Goal: Information Seeking & Learning: Learn about a topic

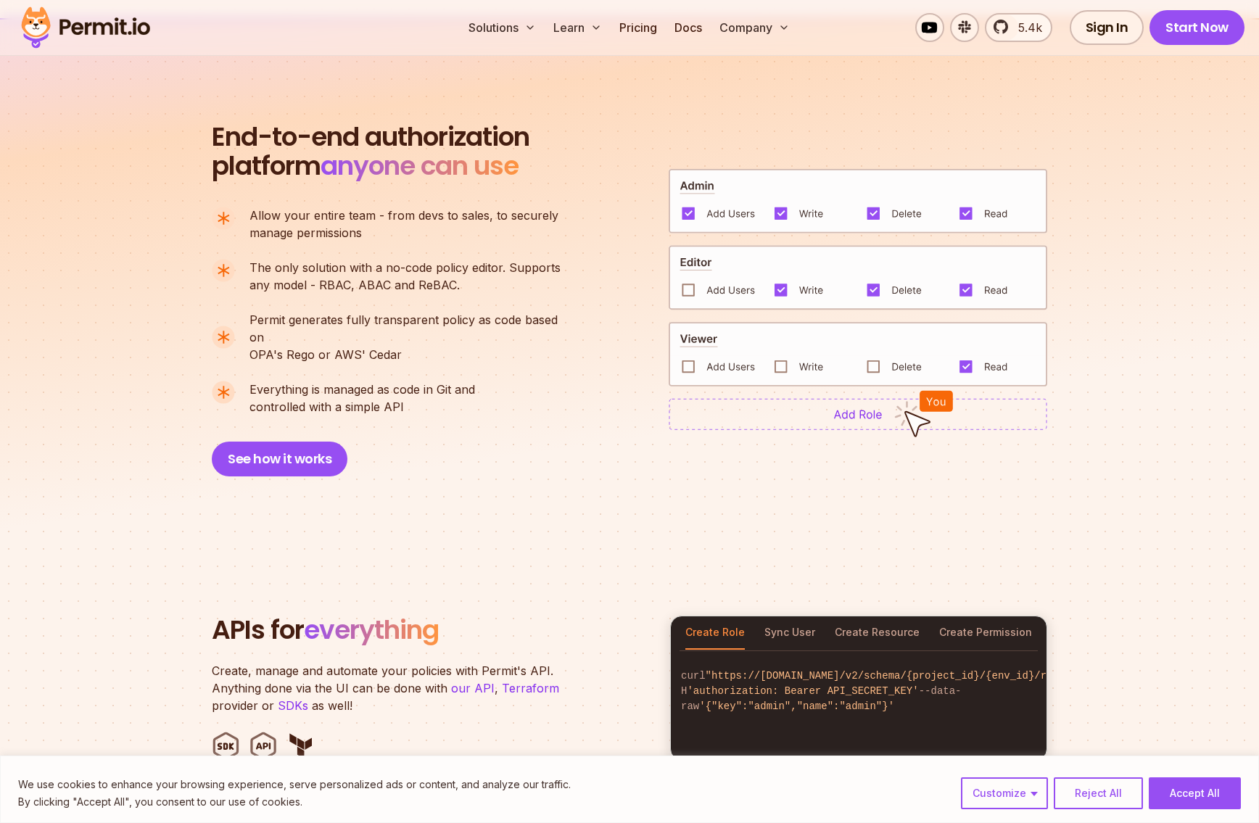
scroll to position [1004, 0]
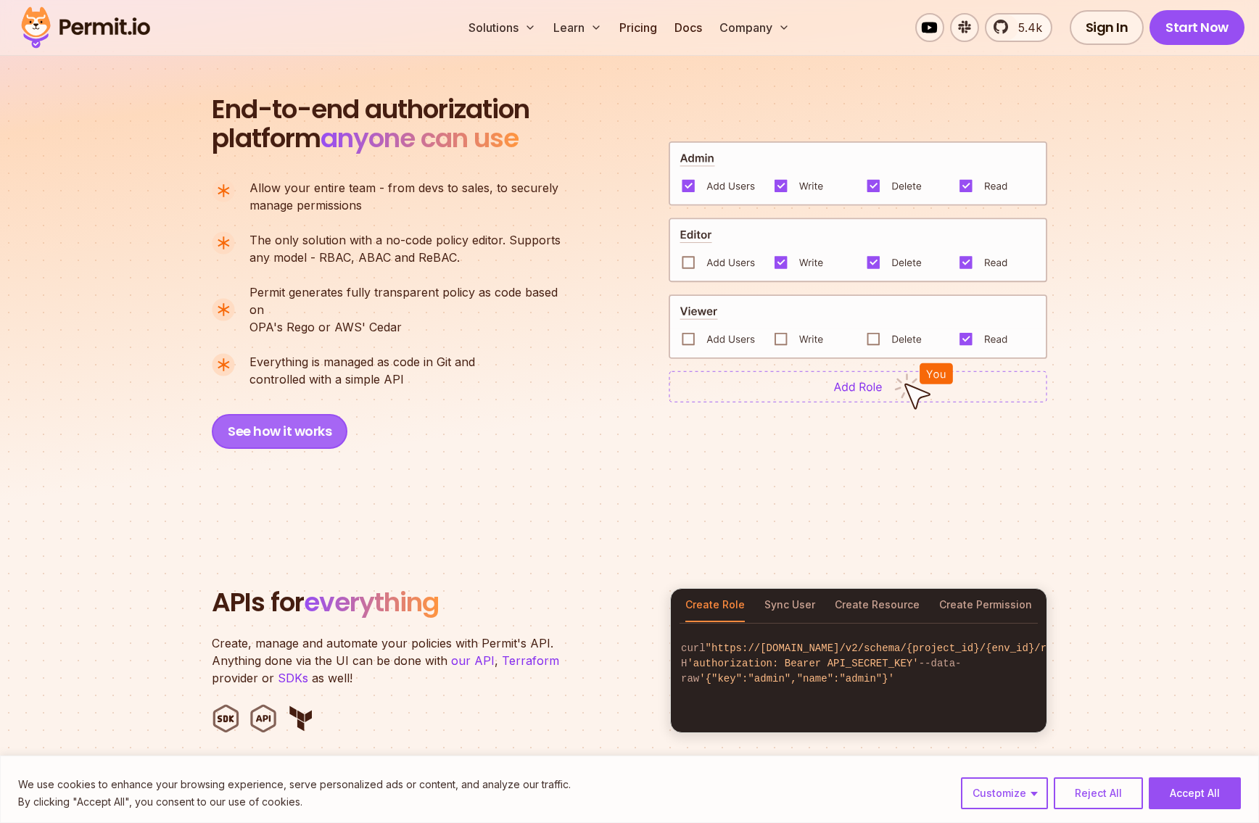
click at [266, 414] on button "See how it works" at bounding box center [280, 431] width 136 height 35
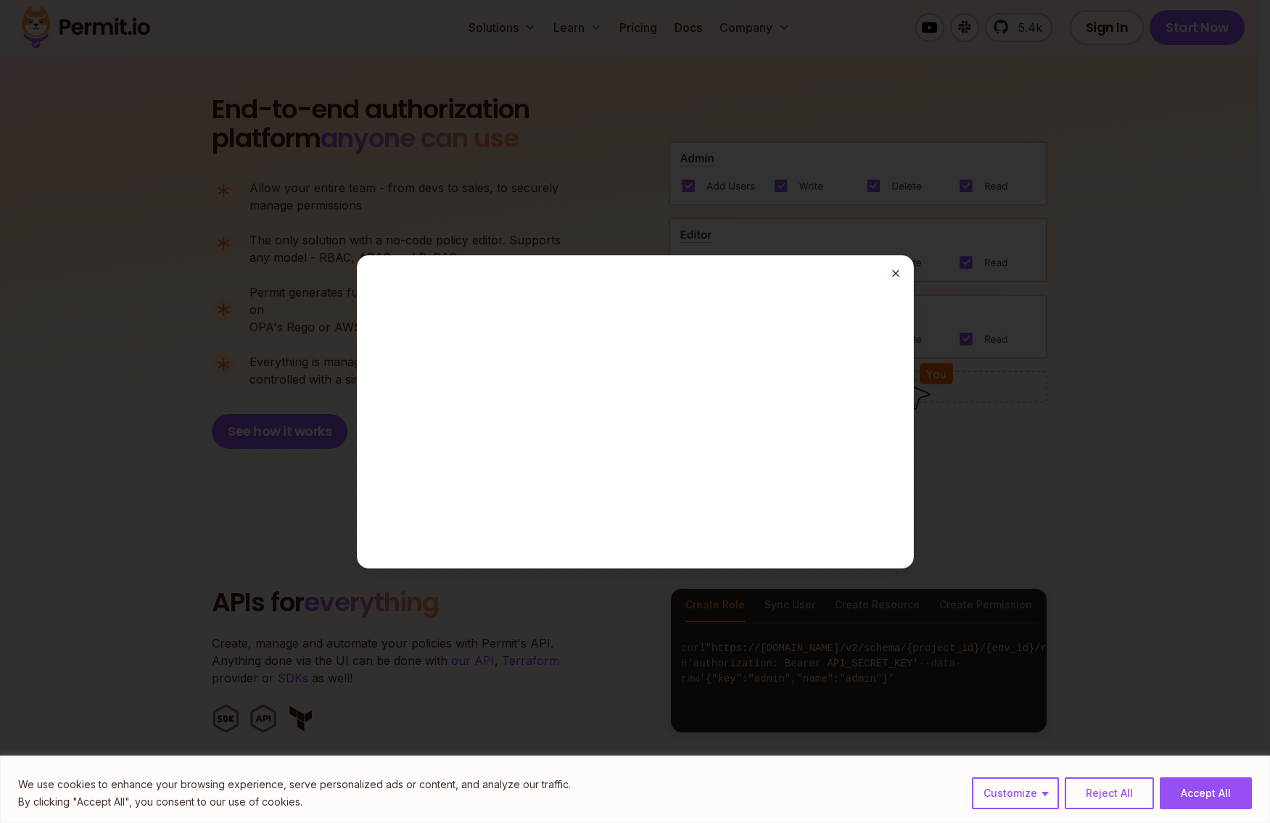
click at [892, 270] on icon "button" at bounding box center [896, 274] width 12 height 12
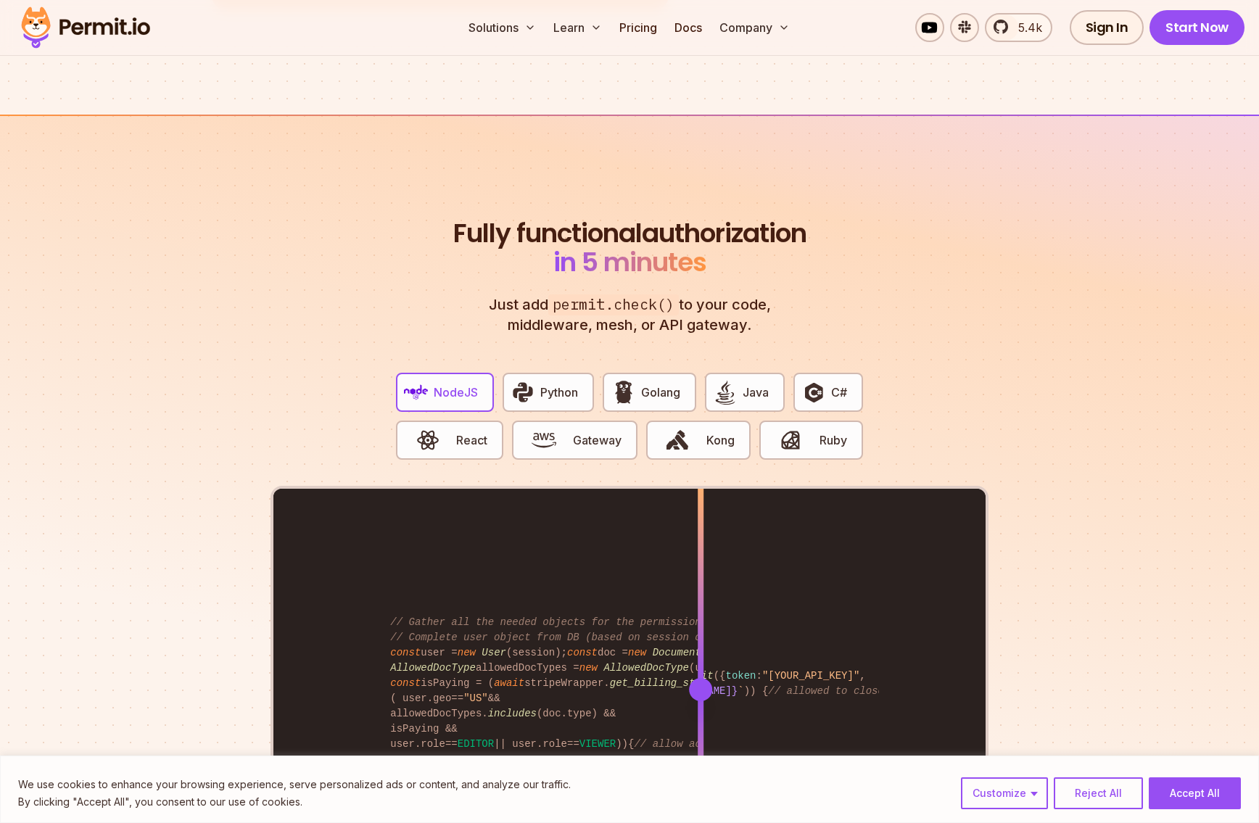
scroll to position [2593, 0]
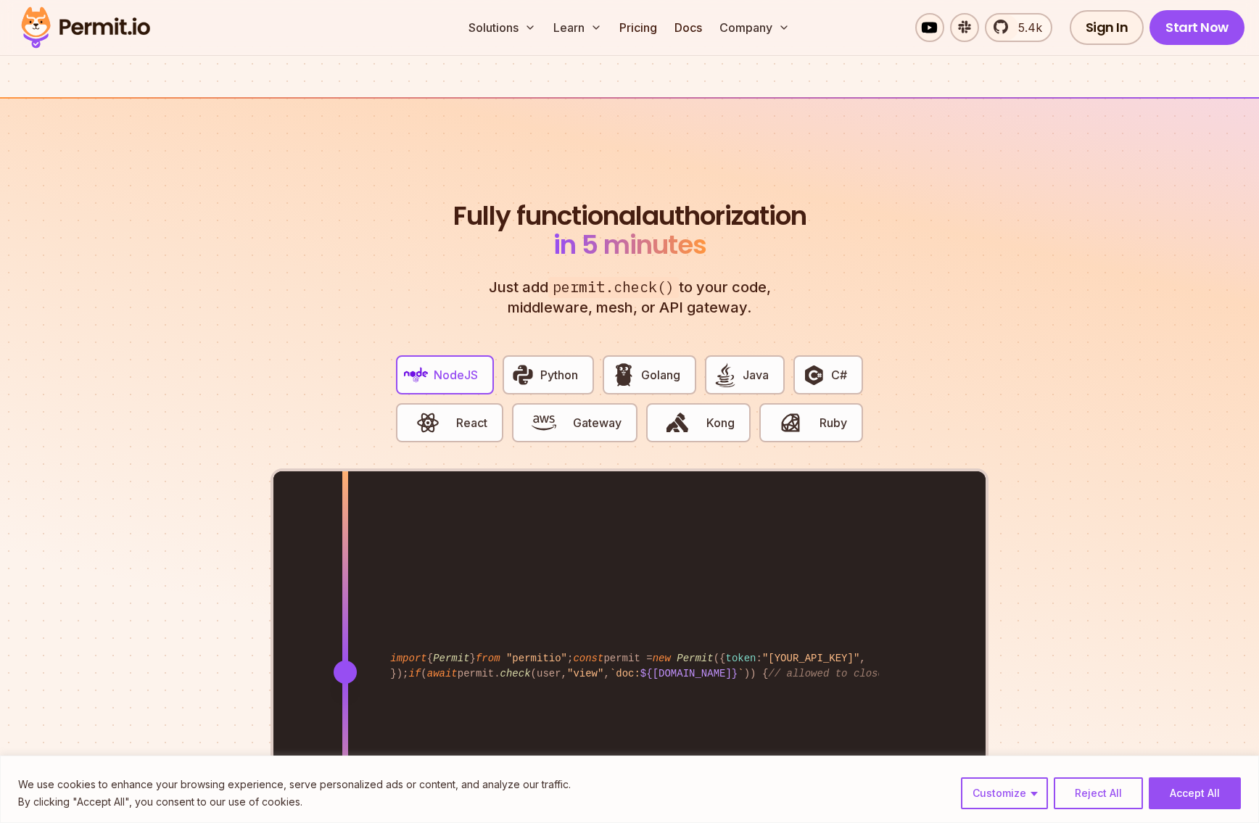
drag, startPoint x: 703, startPoint y: 548, endPoint x: 345, endPoint y: 523, distance: 359.1
click at [345, 523] on div at bounding box center [345, 671] width 6 height 400
click at [711, 355] on button "Java" at bounding box center [745, 374] width 80 height 39
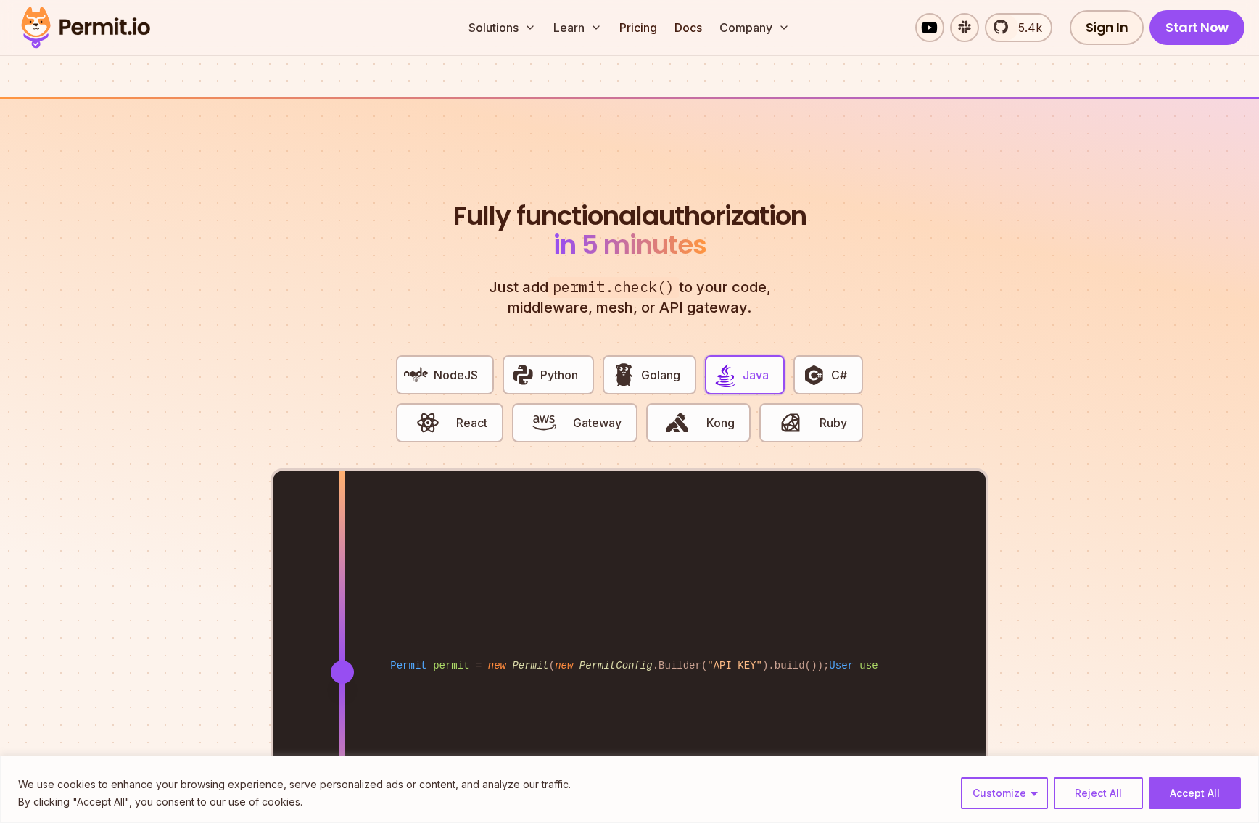
drag, startPoint x: 699, startPoint y: 545, endPoint x: 342, endPoint y: 529, distance: 357.1
click at [342, 529] on div at bounding box center [342, 671] width 6 height 400
drag, startPoint x: 349, startPoint y: 548, endPoint x: 357, endPoint y: 499, distance: 49.8
click at [357, 499] on div at bounding box center [357, 671] width 6 height 400
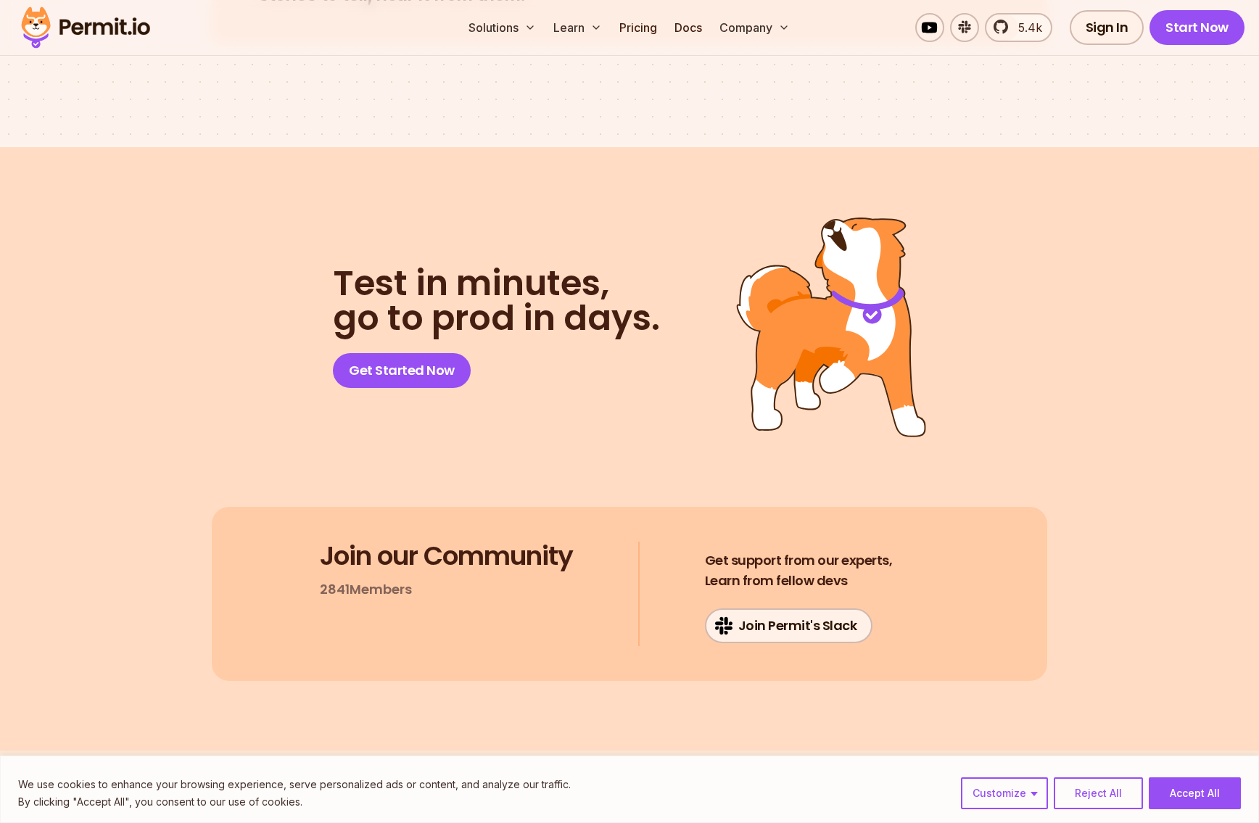
scroll to position [7365, 0]
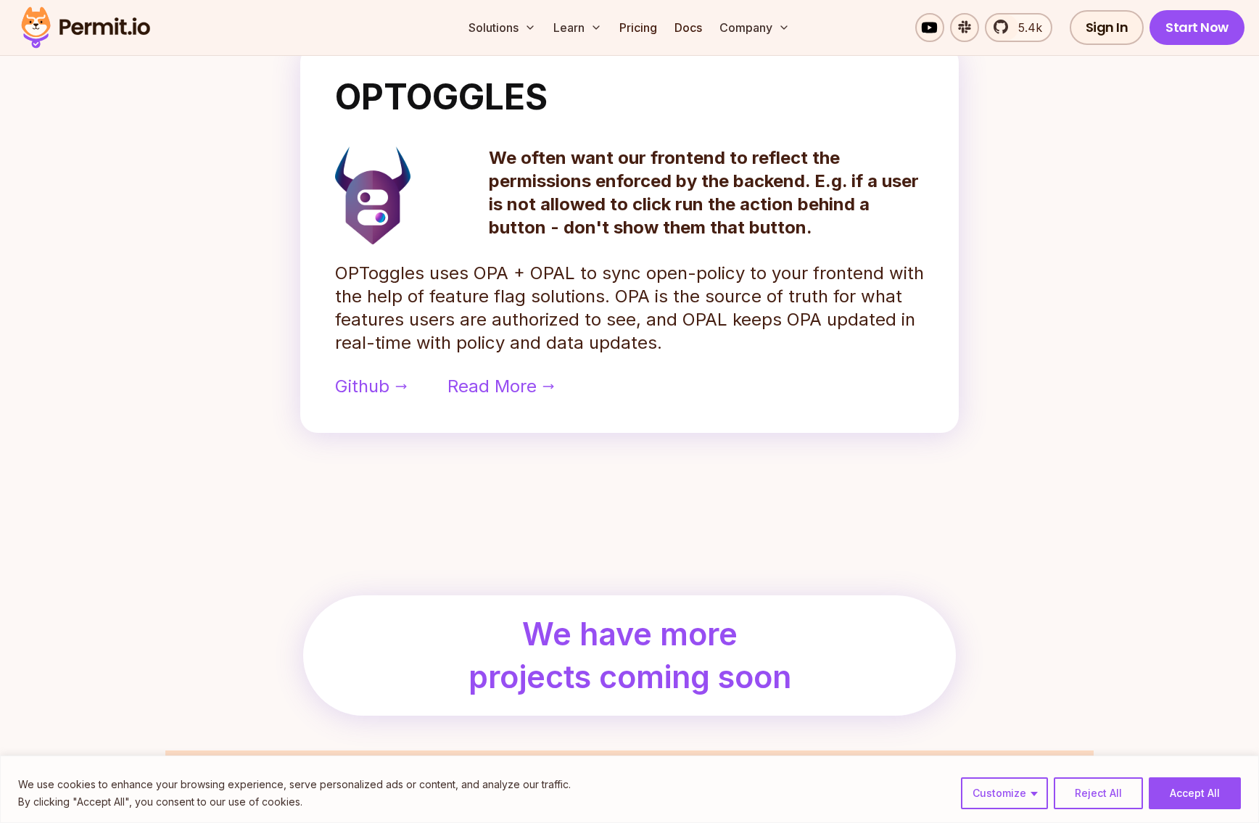
scroll to position [560, 0]
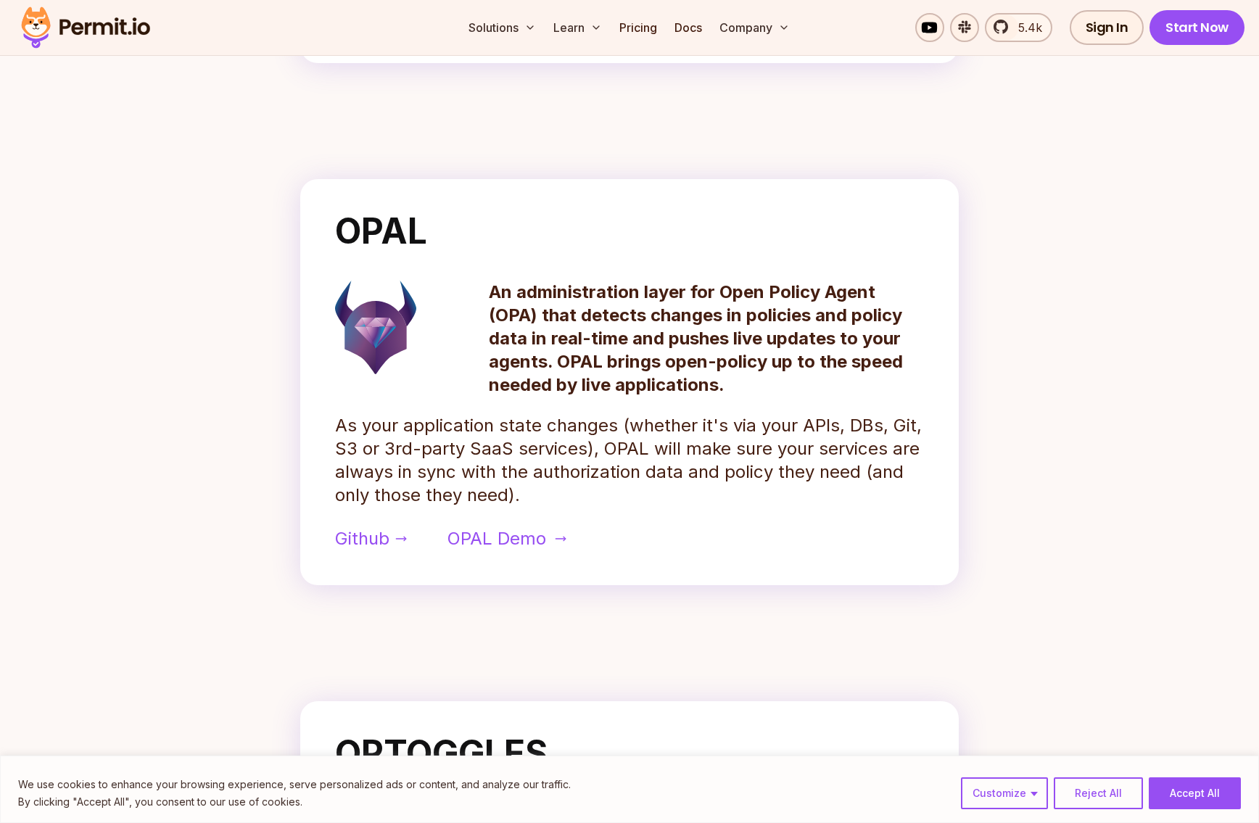
click at [499, 527] on span "OPAL Demo" at bounding box center [496, 538] width 99 height 23
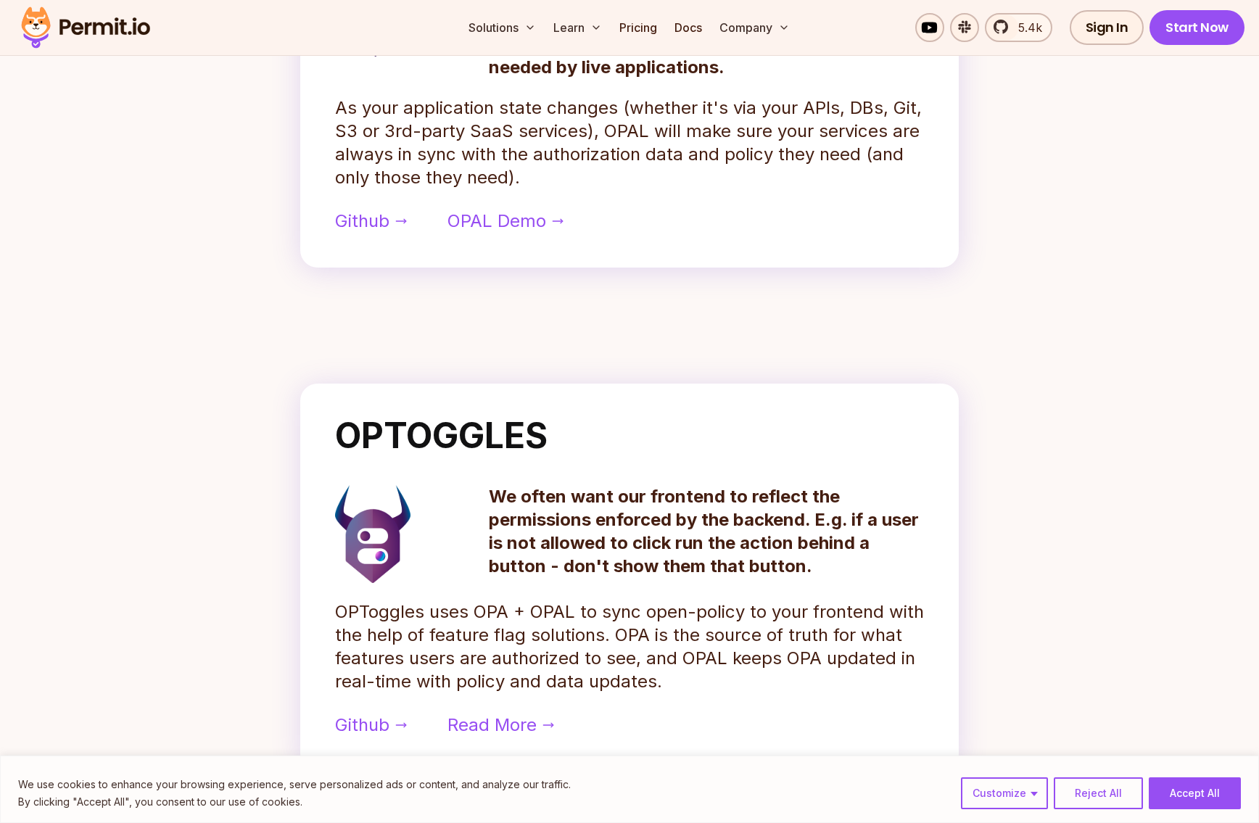
scroll to position [749, 0]
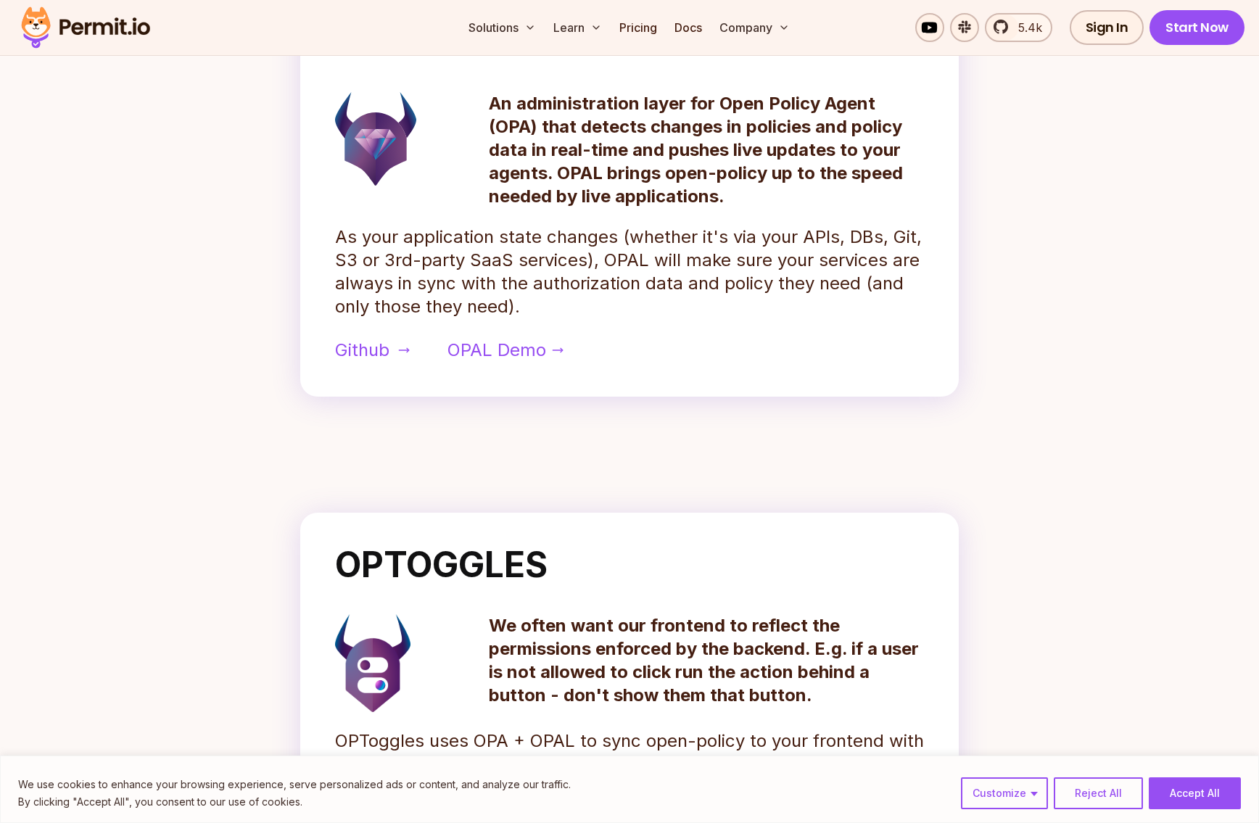
click at [358, 339] on span "Github" at bounding box center [362, 350] width 54 height 23
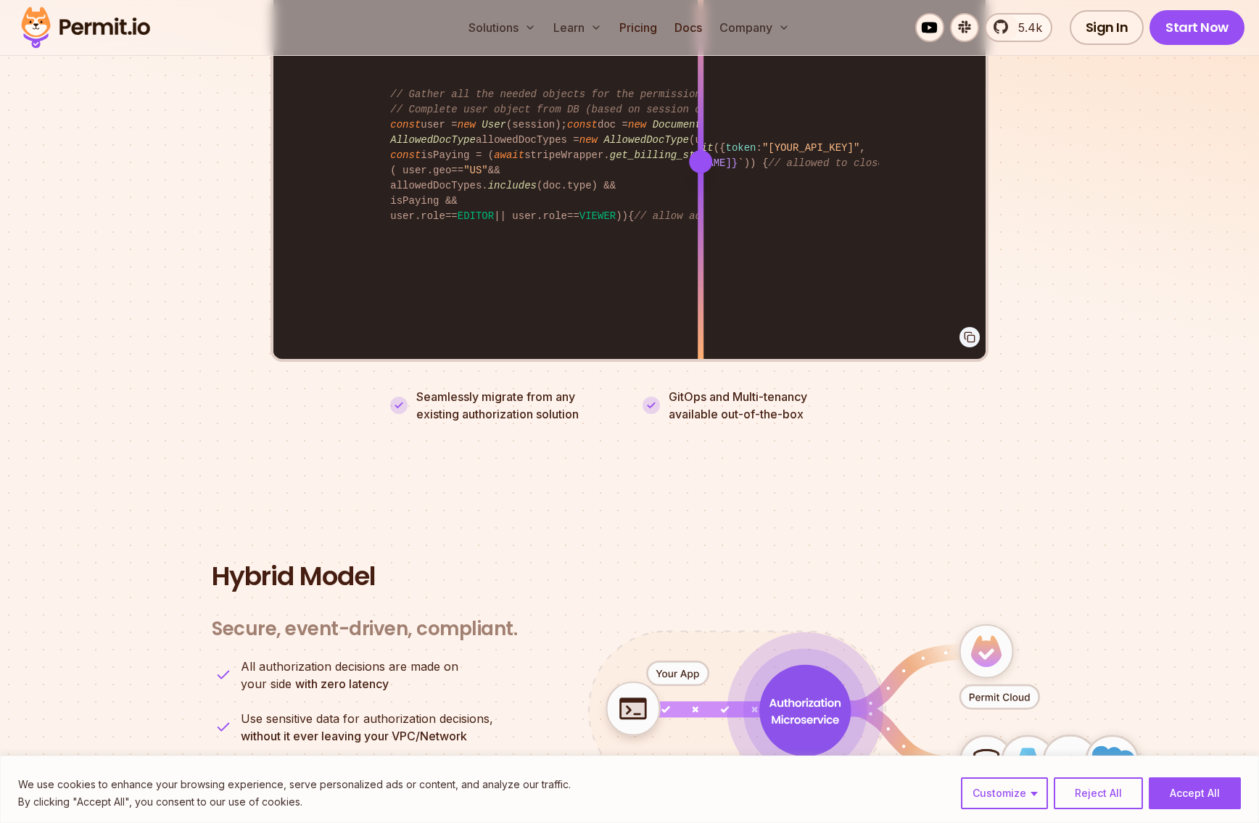
scroll to position [3356, 0]
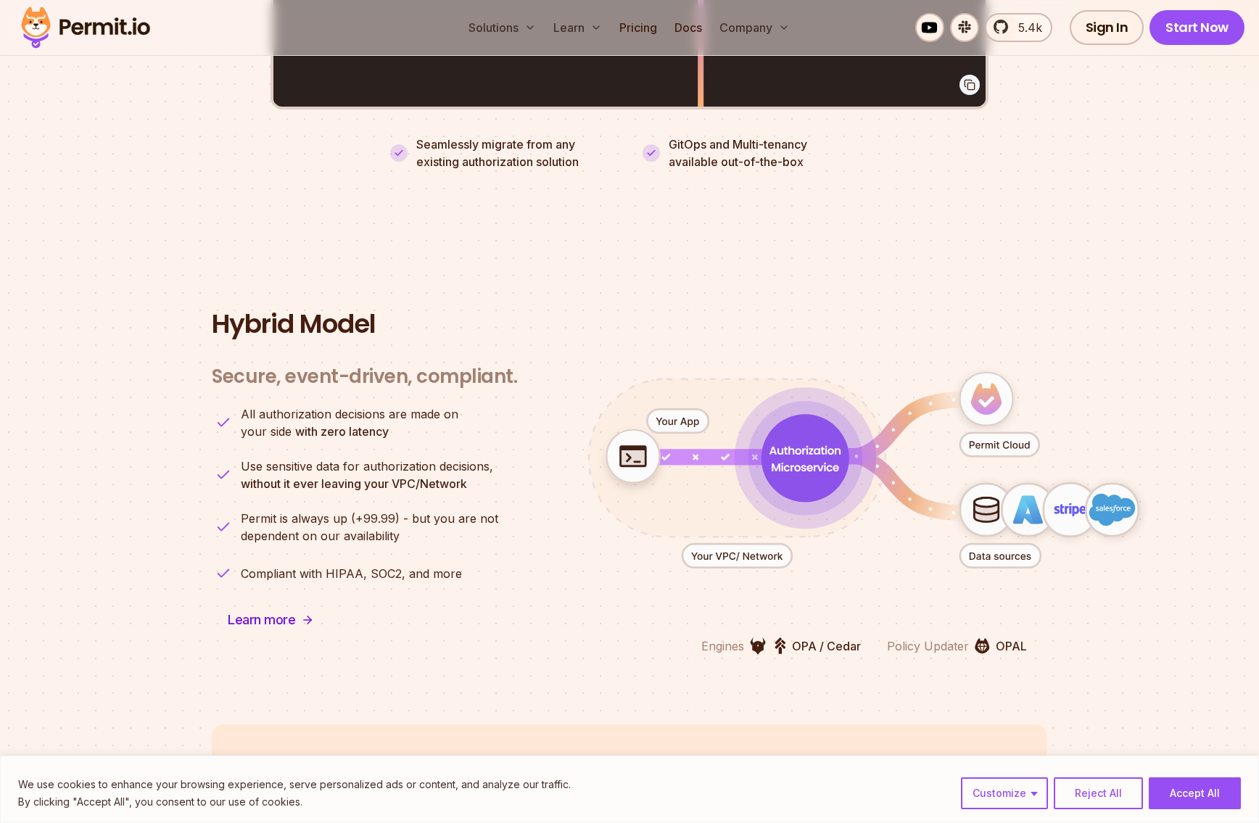
click at [724, 637] on p "Engines" at bounding box center [722, 645] width 43 height 17
click at [795, 637] on p "OPA / Cedar" at bounding box center [826, 645] width 69 height 17
drag, startPoint x: 835, startPoint y: 522, endPoint x: 897, endPoint y: 516, distance: 61.9
click at [859, 637] on p "OPA / Cedar" at bounding box center [826, 645] width 69 height 17
drag, startPoint x: 899, startPoint y: 516, endPoint x: 913, endPoint y: 518, distance: 14.1
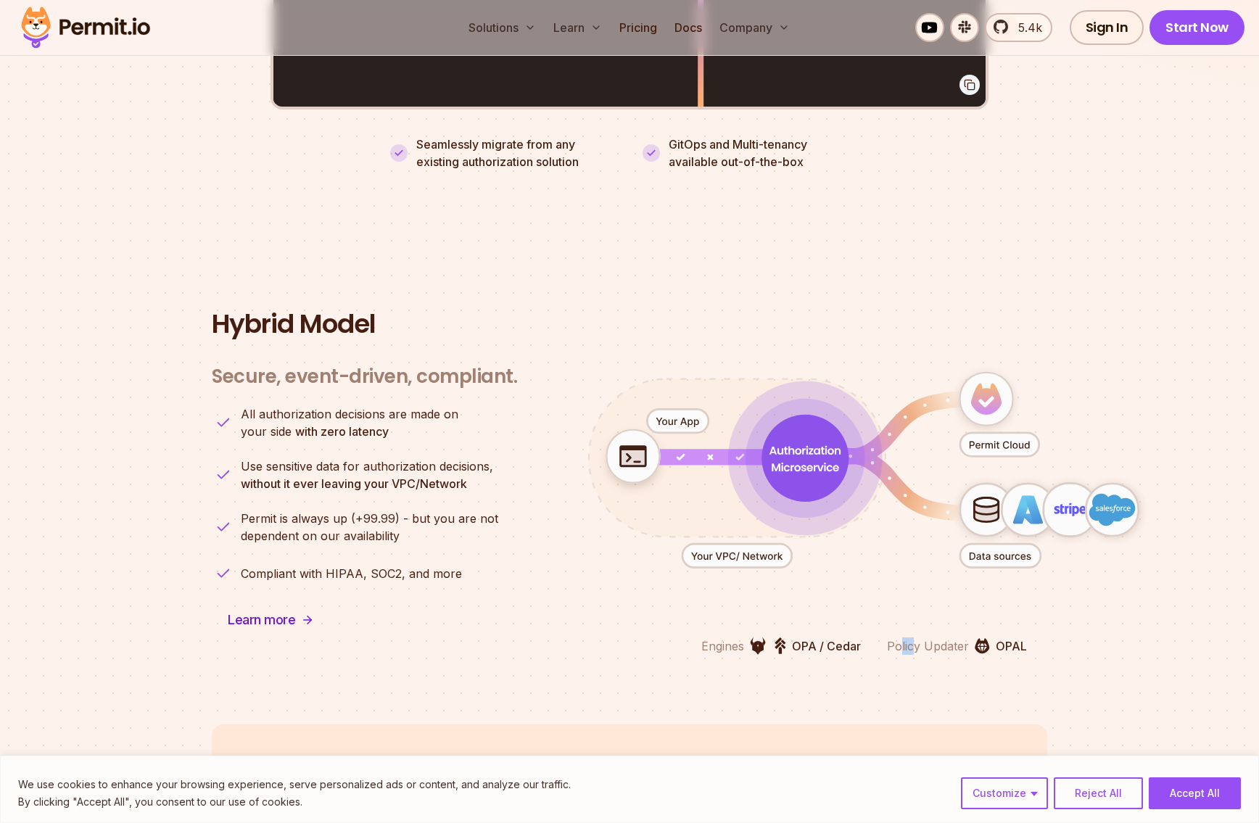
click at [912, 637] on p "Policy Updater" at bounding box center [928, 645] width 82 height 17
drag, startPoint x: 913, startPoint y: 518, endPoint x: 974, endPoint y: 525, distance: 61.3
click at [914, 637] on p "Policy Updater" at bounding box center [928, 645] width 82 height 17
click at [974, 638] on img at bounding box center [981, 646] width 15 height 16
click at [685, 410] on icon "animation" at bounding box center [678, 422] width 62 height 24
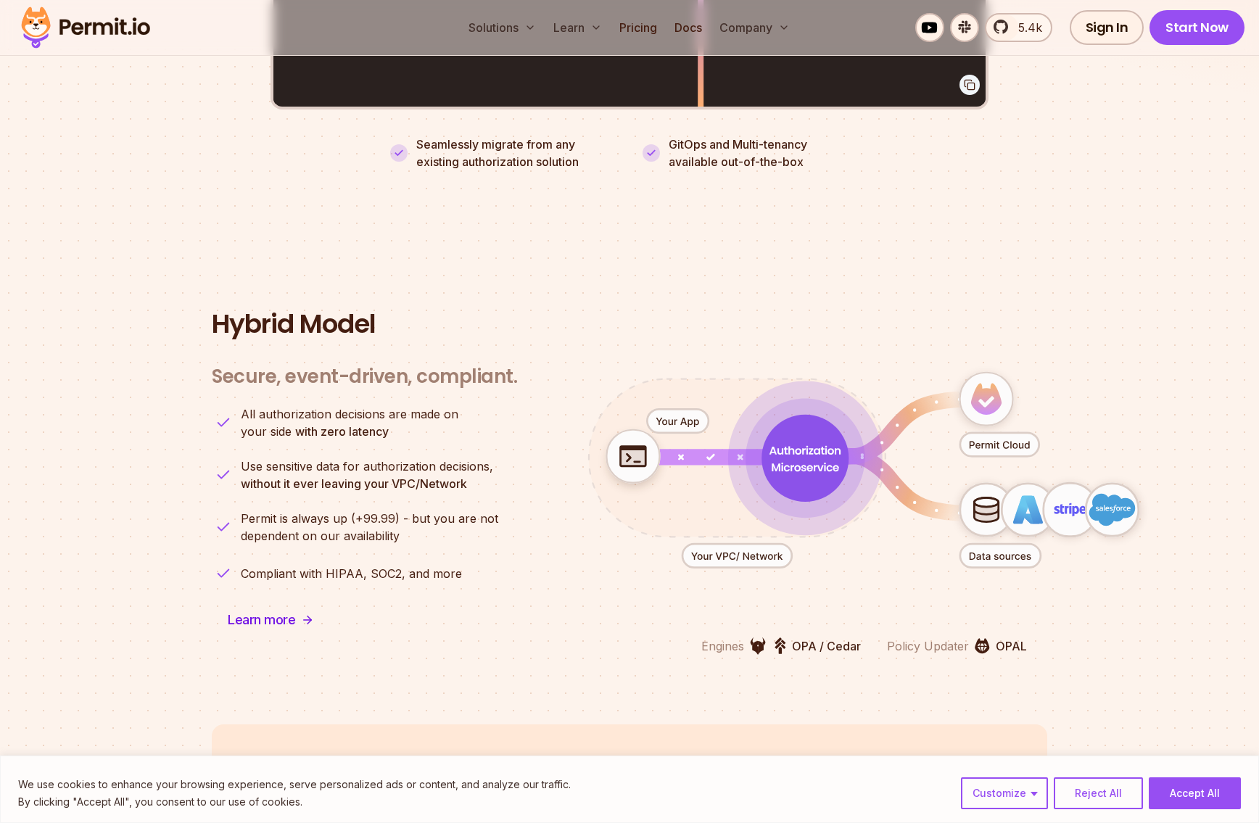
click at [685, 410] on icon "animation" at bounding box center [678, 422] width 62 height 24
click at [729, 544] on icon "animation" at bounding box center [736, 556] width 109 height 24
click at [782, 415] on icon "animation" at bounding box center [804, 458] width 87 height 87
drag, startPoint x: 397, startPoint y: 315, endPoint x: 210, endPoint y: 280, distance: 191.0
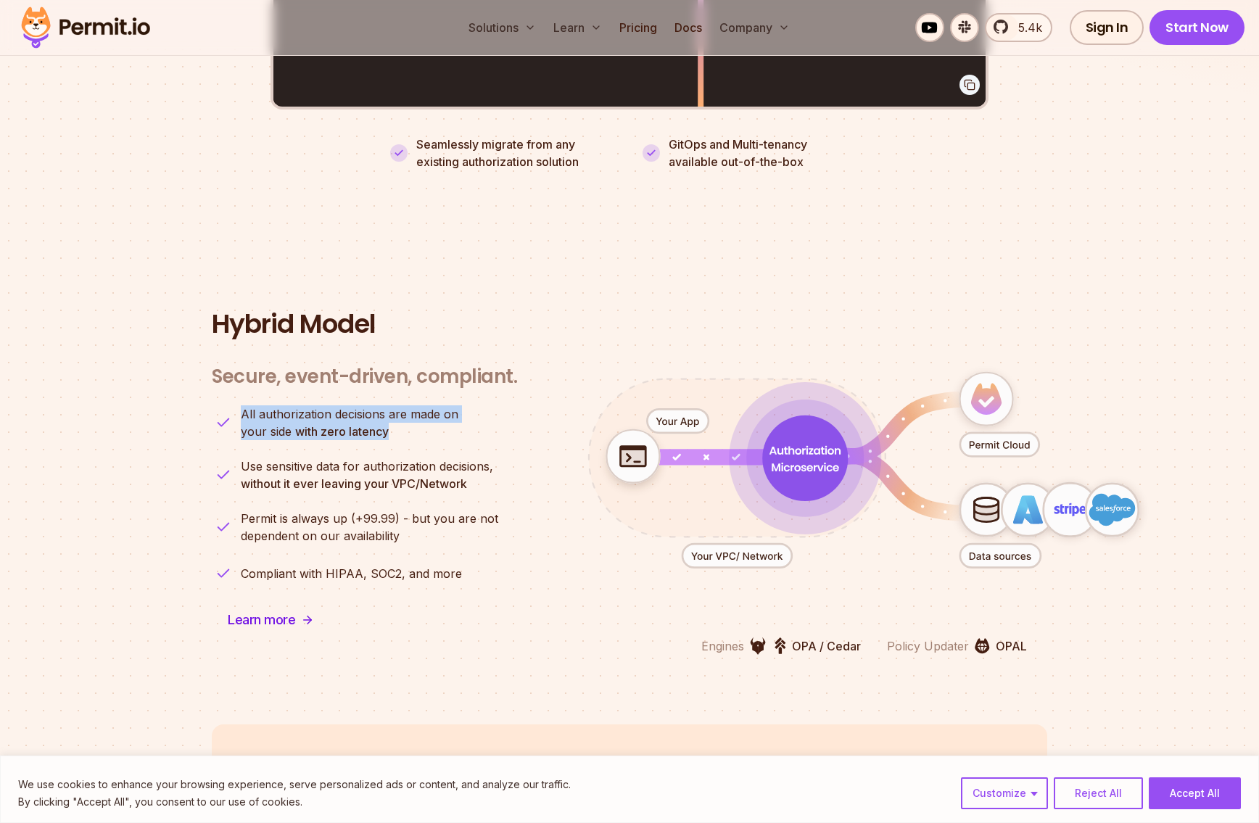
click at [210, 280] on section "Hybrid Model Secure, event-driven, compliant. Engines OPA / Cedar Policy Update…" at bounding box center [629, 482] width 1259 height 484
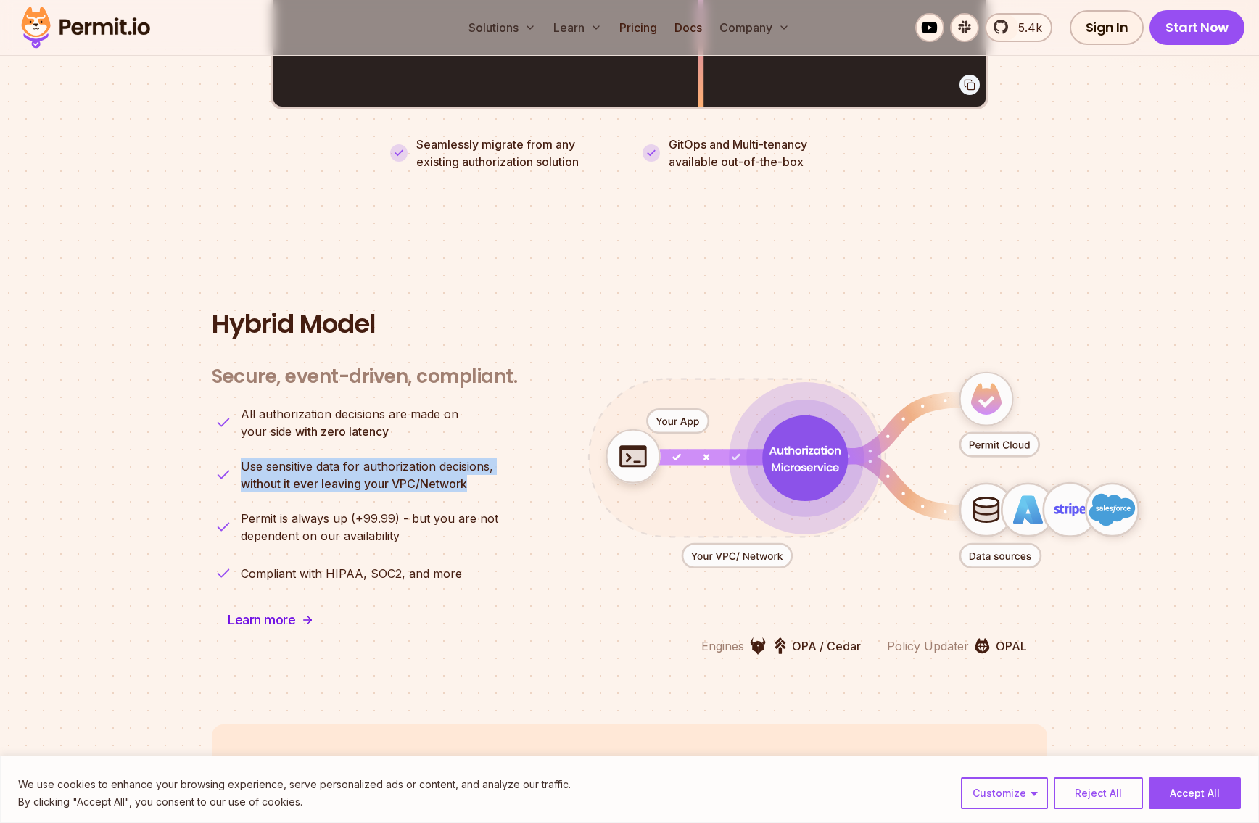
drag, startPoint x: 242, startPoint y: 341, endPoint x: 471, endPoint y: 365, distance: 229.7
click at [471, 458] on p "Use sensitive data for authorization decisions, without it ever leaving your VP…" at bounding box center [367, 475] width 252 height 35
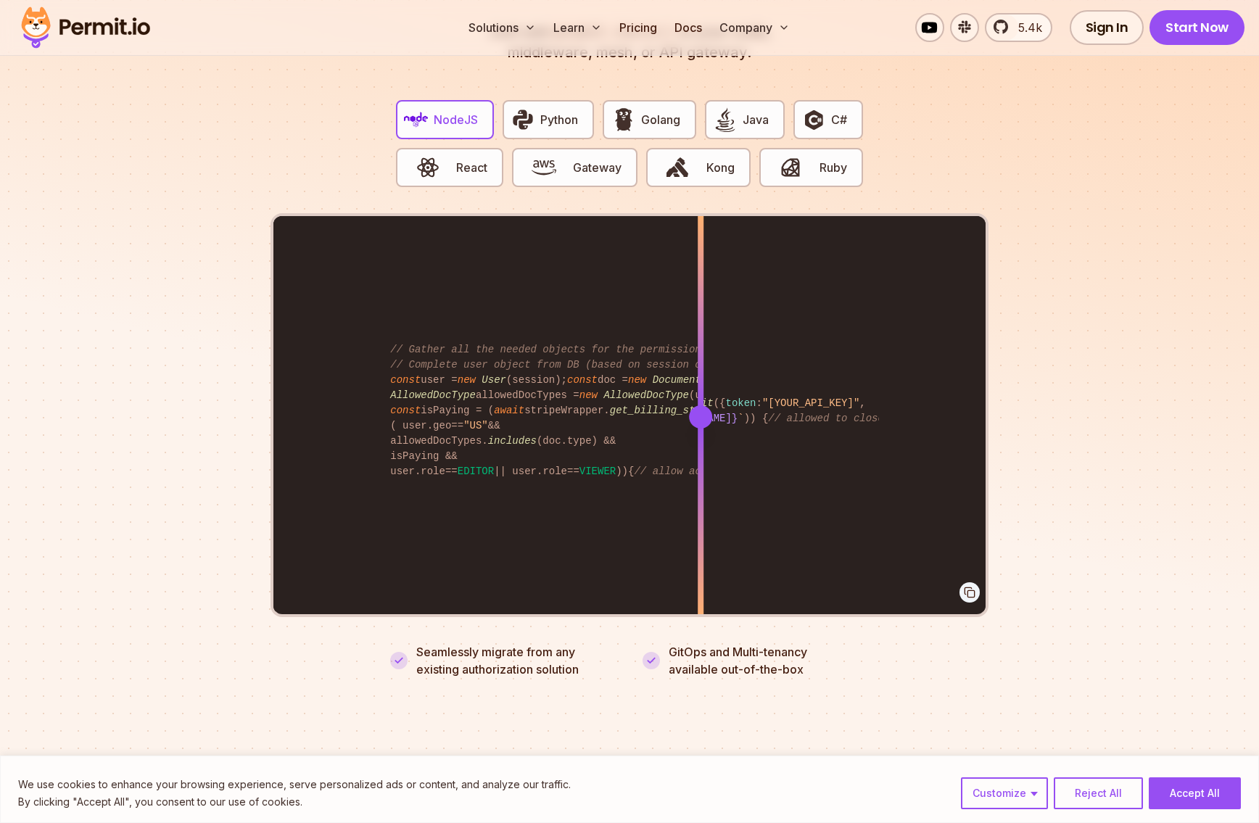
scroll to position [2661, 0]
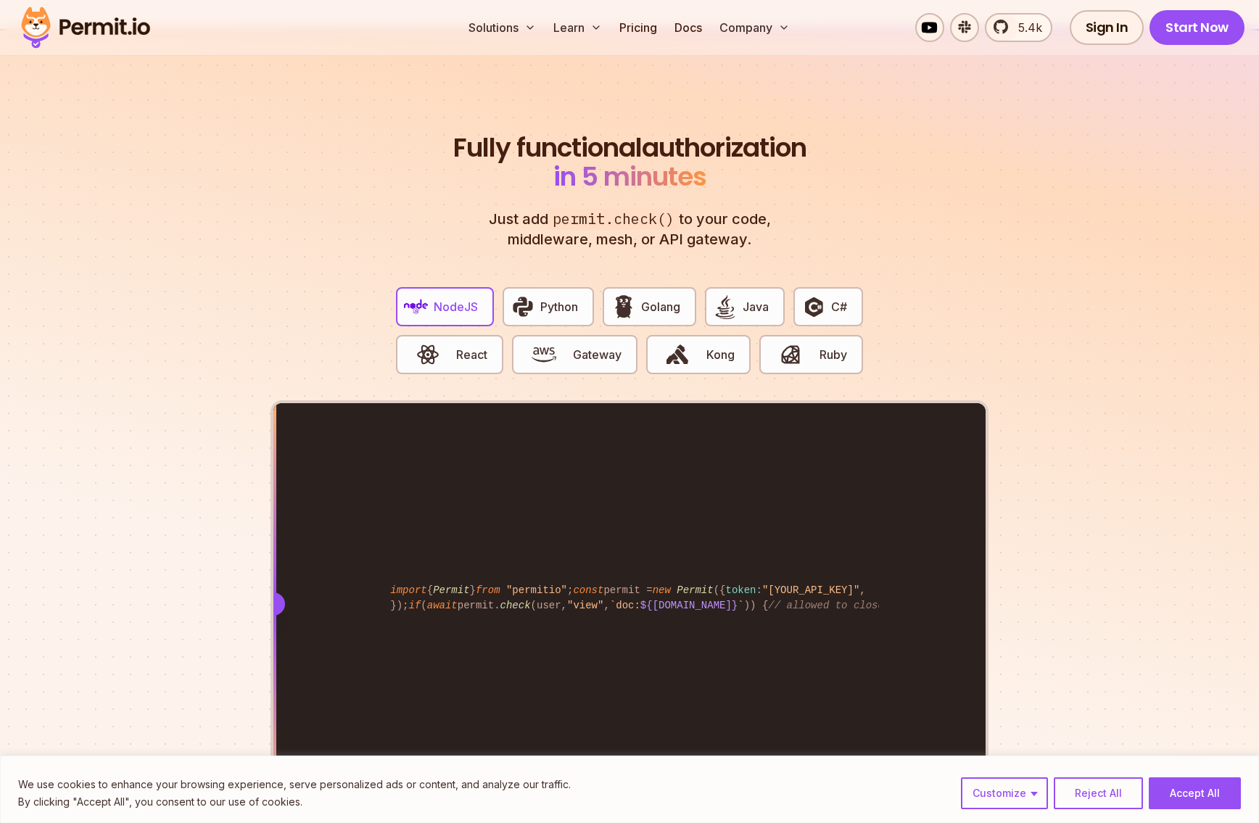
drag, startPoint x: 705, startPoint y: 481, endPoint x: 211, endPoint y: 377, distance: 505.3
click at [211, 377] on section "Fully functional authorization in 5 minutes Just add permit.check() to your cod…" at bounding box center [629, 482] width 1259 height 906
click at [705, 287] on button "Java" at bounding box center [745, 306] width 80 height 39
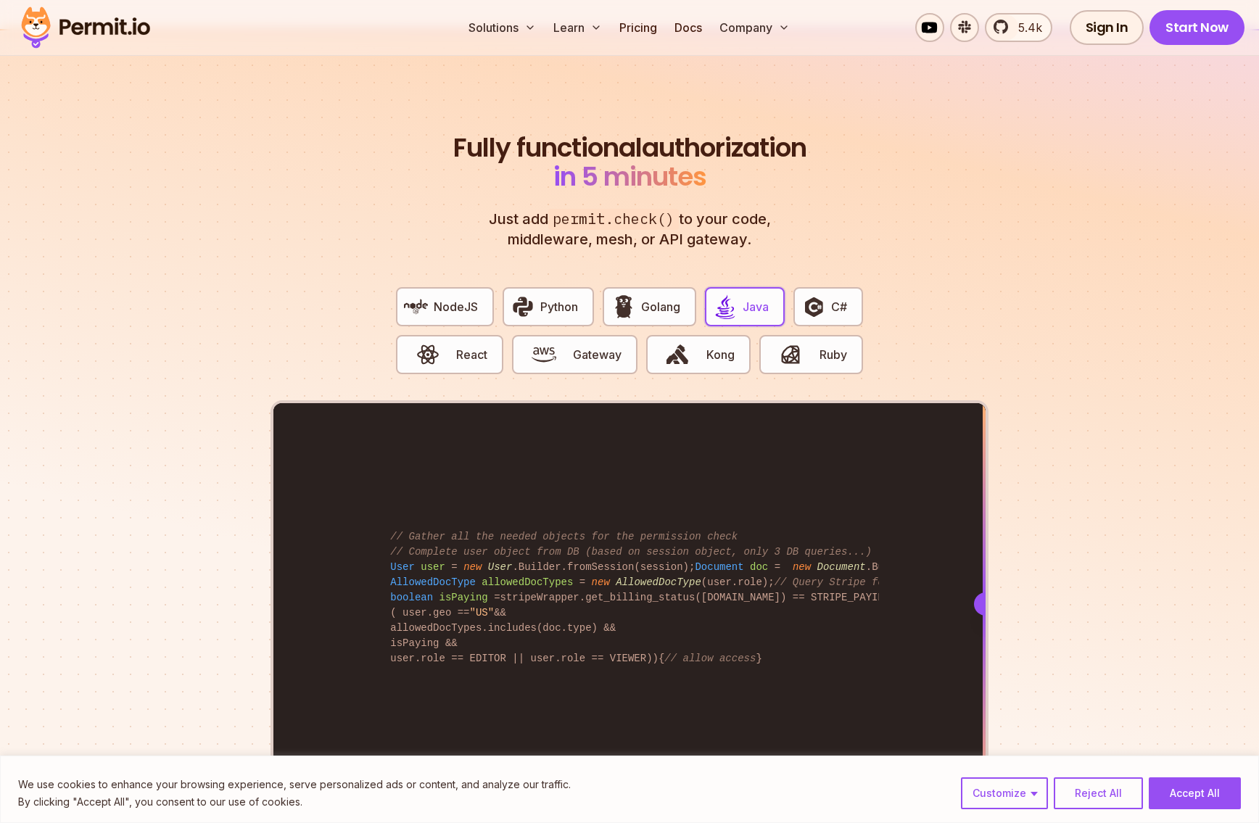
drag, startPoint x: 701, startPoint y: 480, endPoint x: 998, endPoint y: 452, distance: 298.6
click at [998, 452] on section "Fully functional authorization in 5 minutes Just add permit.check() to your cod…" at bounding box center [629, 482] width 1259 height 906
click at [972, 774] on icon at bounding box center [970, 780] width 12 height 12
click at [969, 774] on icon at bounding box center [970, 780] width 12 height 12
click at [972, 774] on icon at bounding box center [970, 780] width 12 height 12
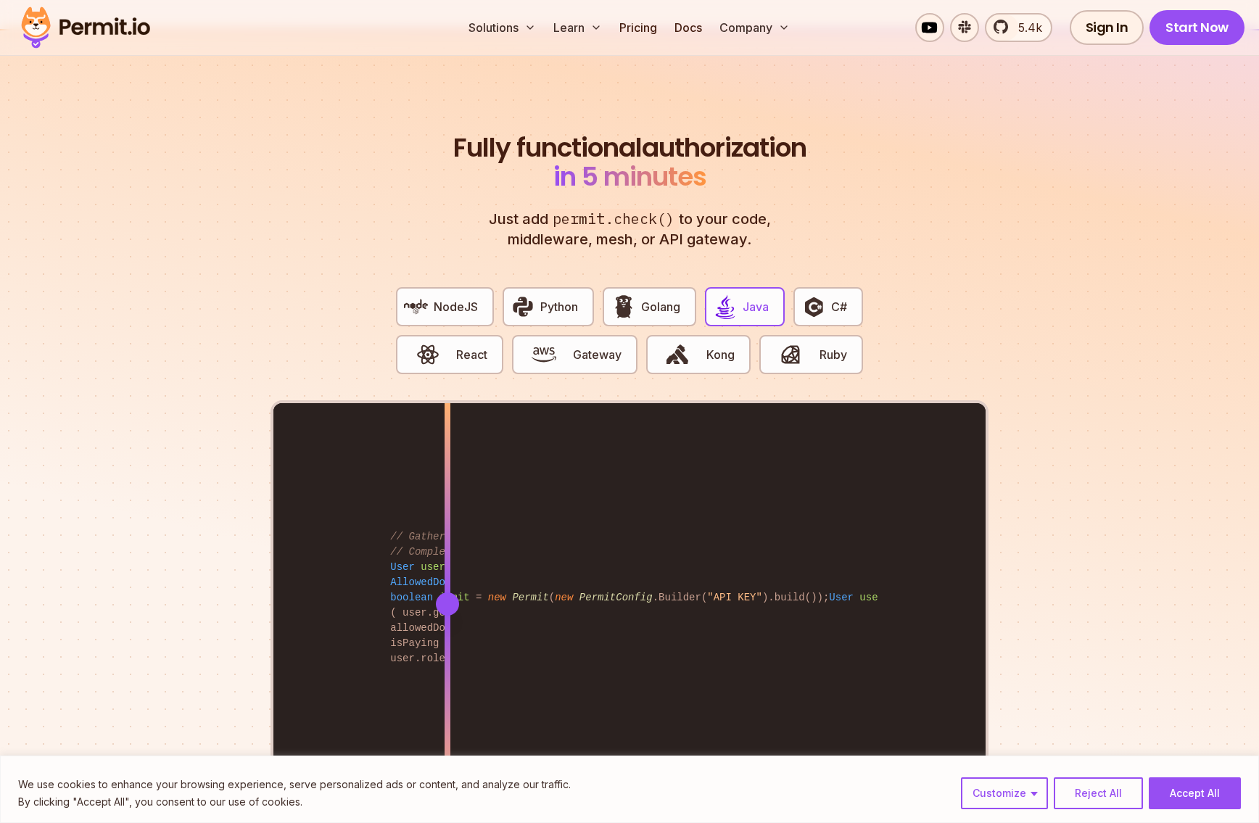
drag, startPoint x: 977, startPoint y: 476, endPoint x: 447, endPoint y: 505, distance: 530.9
click at [447, 505] on div at bounding box center [447, 603] width 6 height 400
click at [971, 774] on icon at bounding box center [970, 780] width 12 height 12
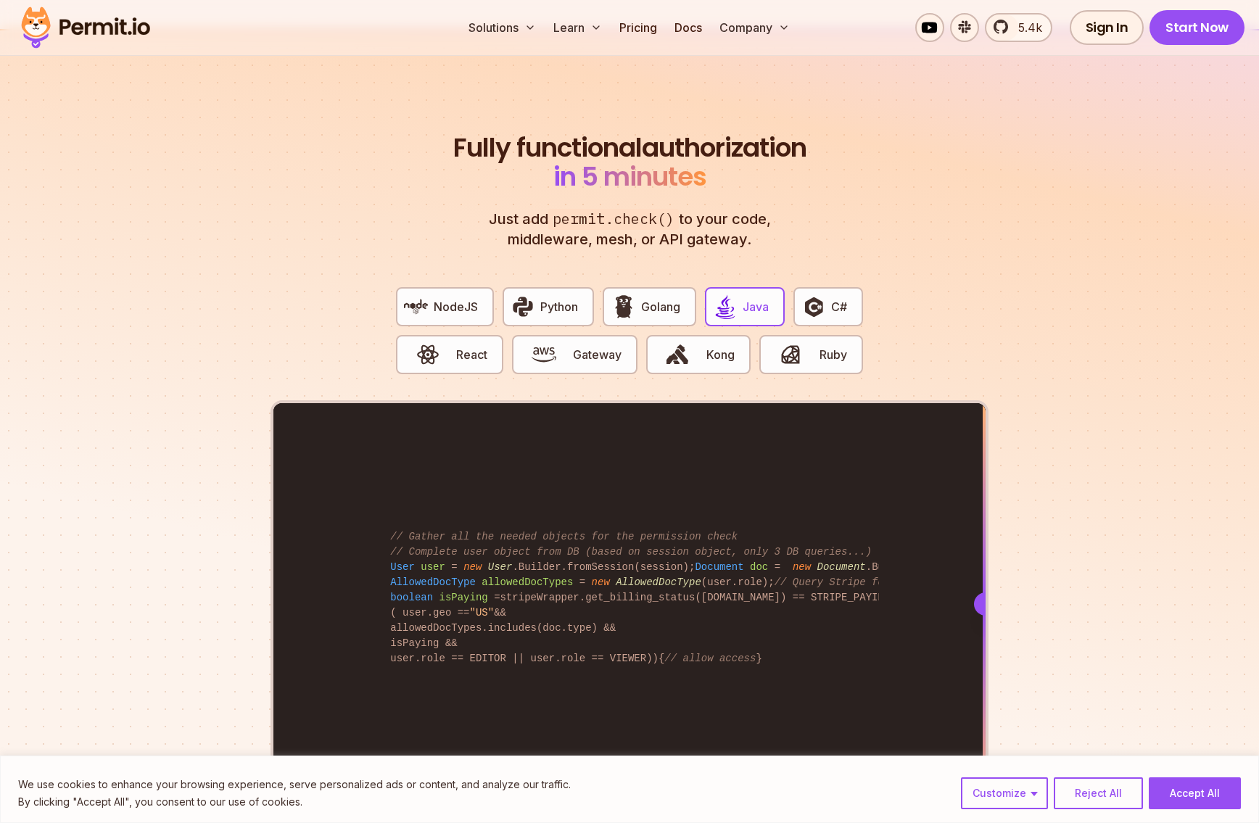
drag, startPoint x: 448, startPoint y: 476, endPoint x: 1021, endPoint y: 441, distance: 573.9
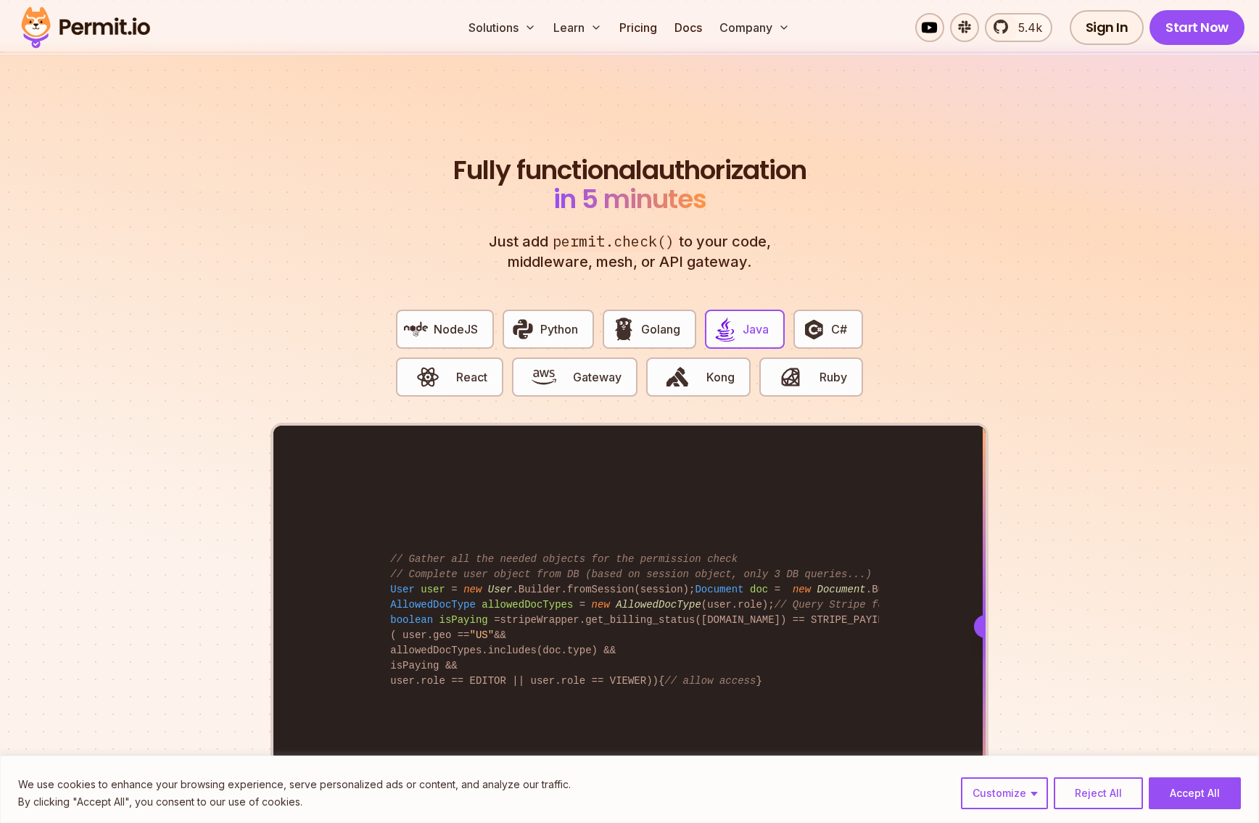
scroll to position [2592, 0]
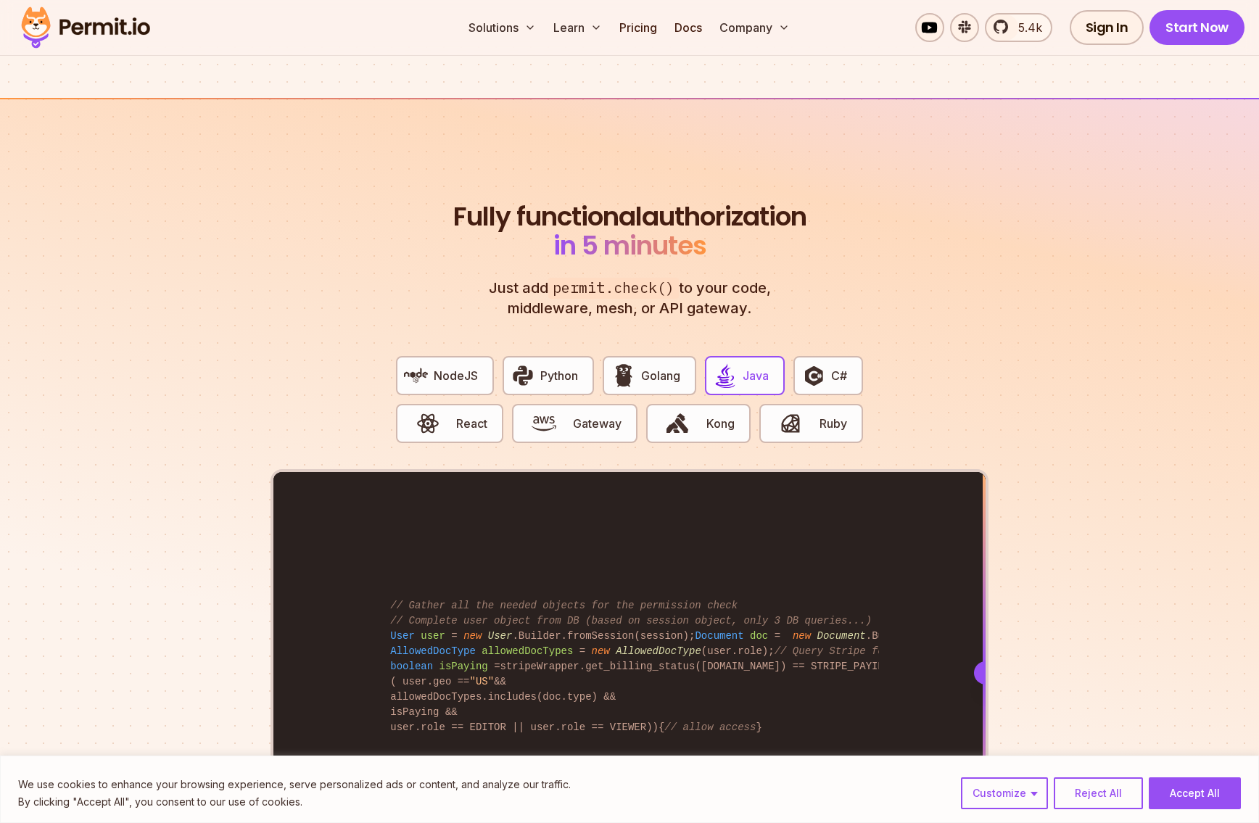
click at [574, 278] on span "permit.check()" at bounding box center [613, 288] width 131 height 21
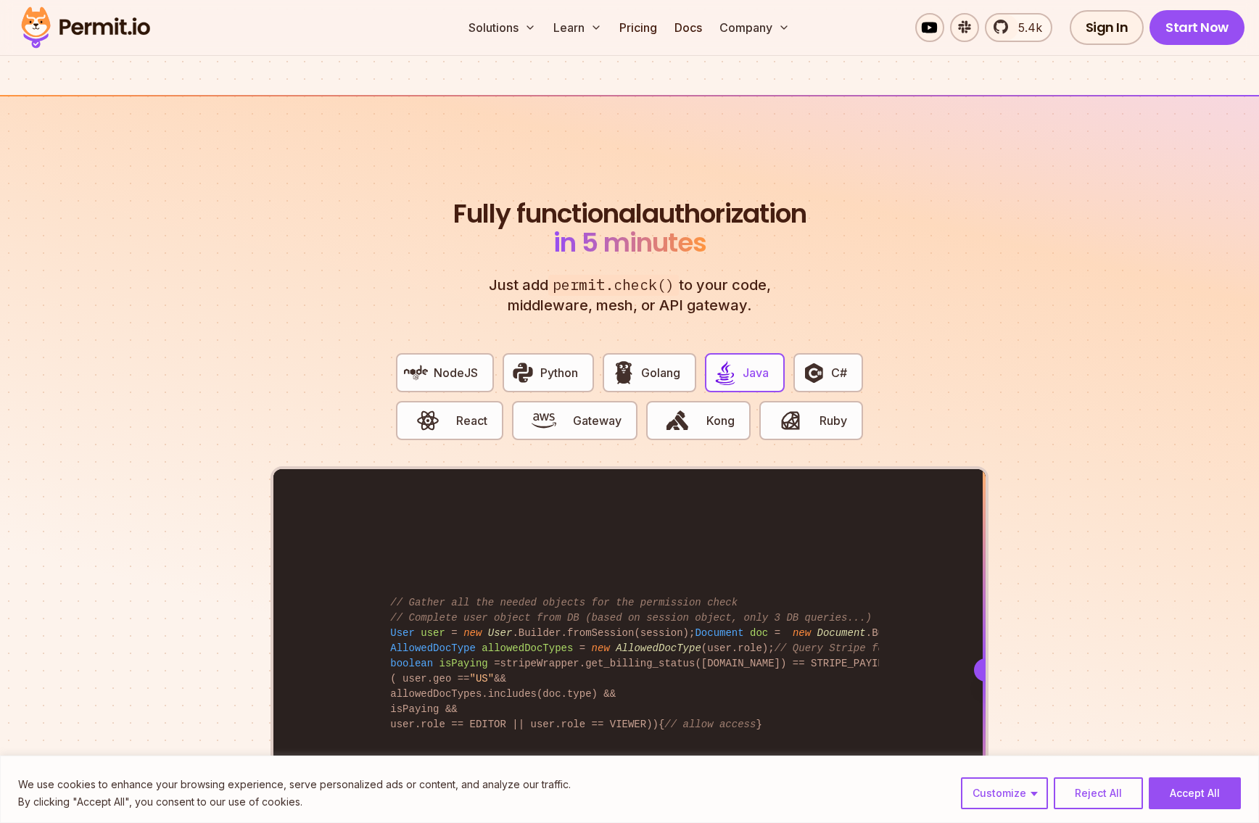
scroll to position [2954, 0]
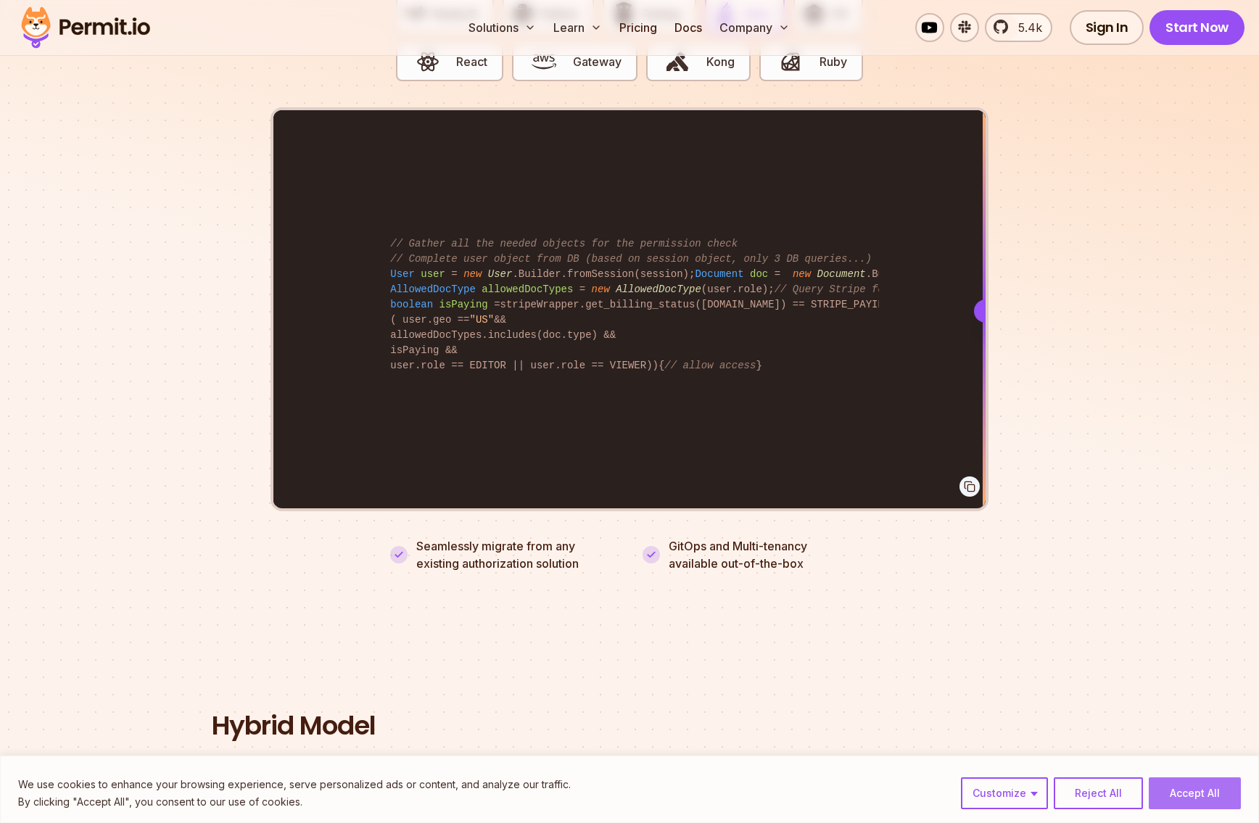
click at [1200, 796] on button "Accept All" at bounding box center [1195, 793] width 92 height 32
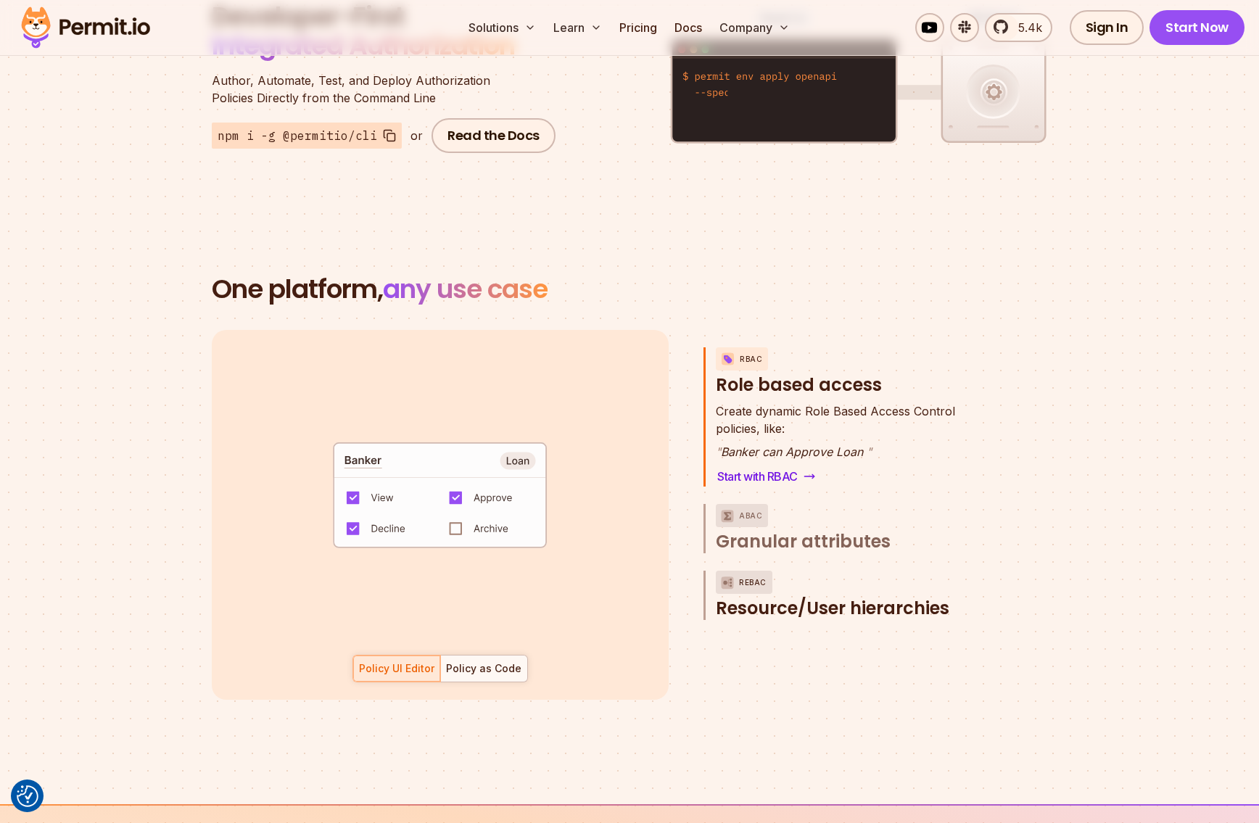
scroll to position [1861, 0]
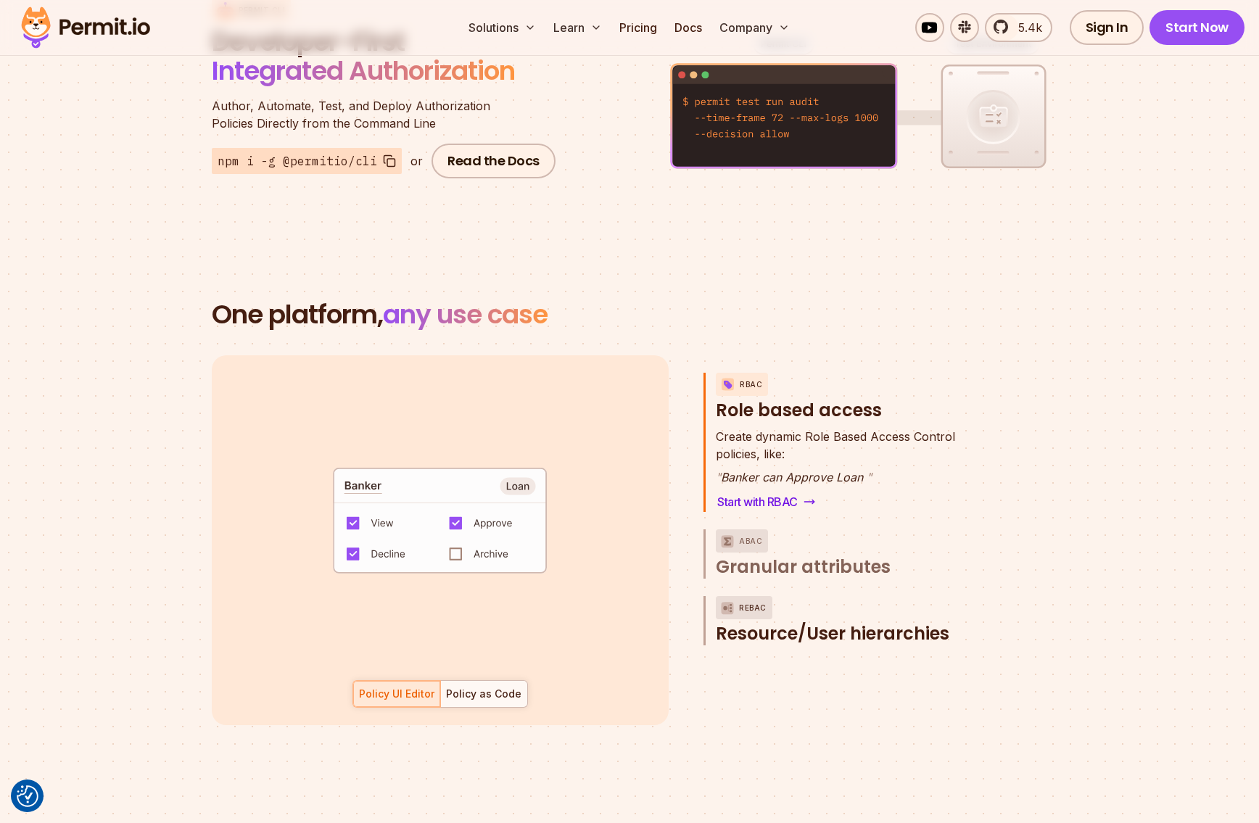
click at [764, 622] on span "Resource/User hierarchies" at bounding box center [832, 633] width 233 height 23
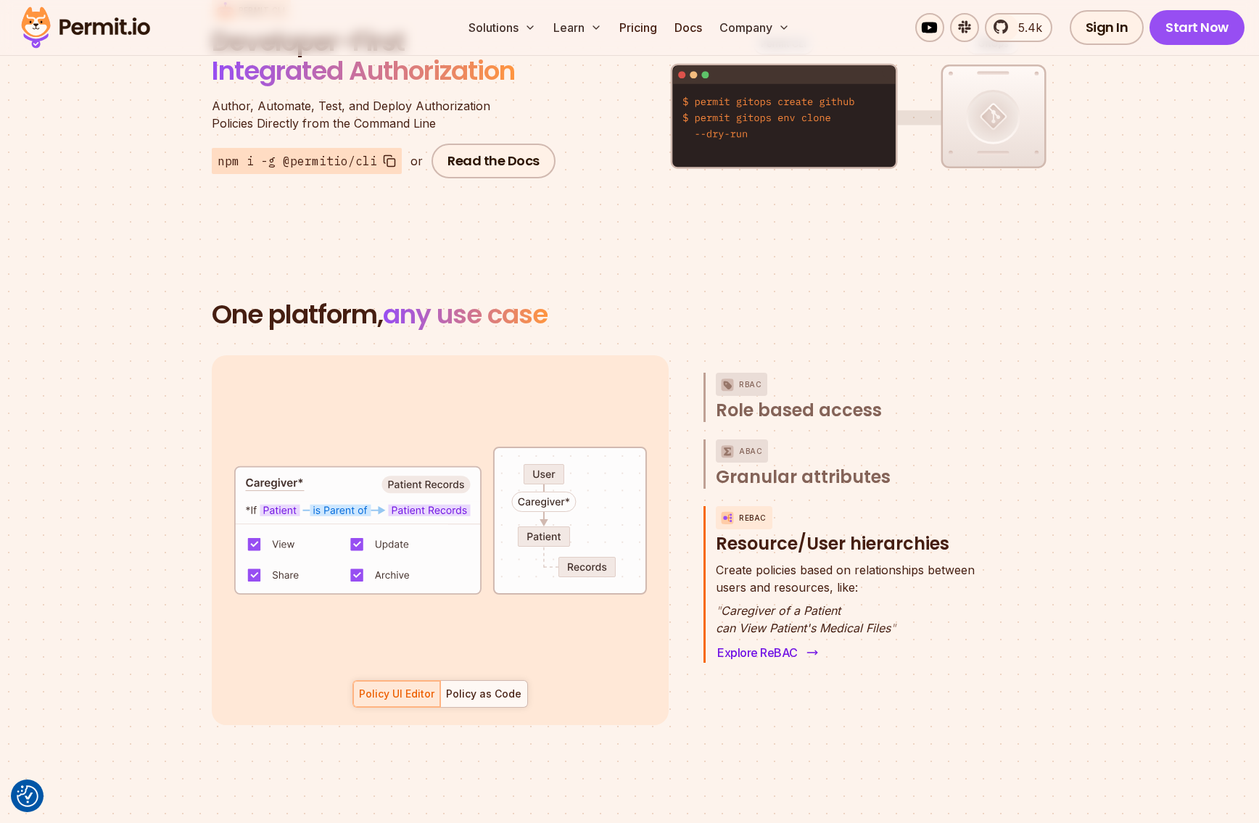
click at [761, 642] on link "Explore ReBAC" at bounding box center [766, 652] width 101 height 20
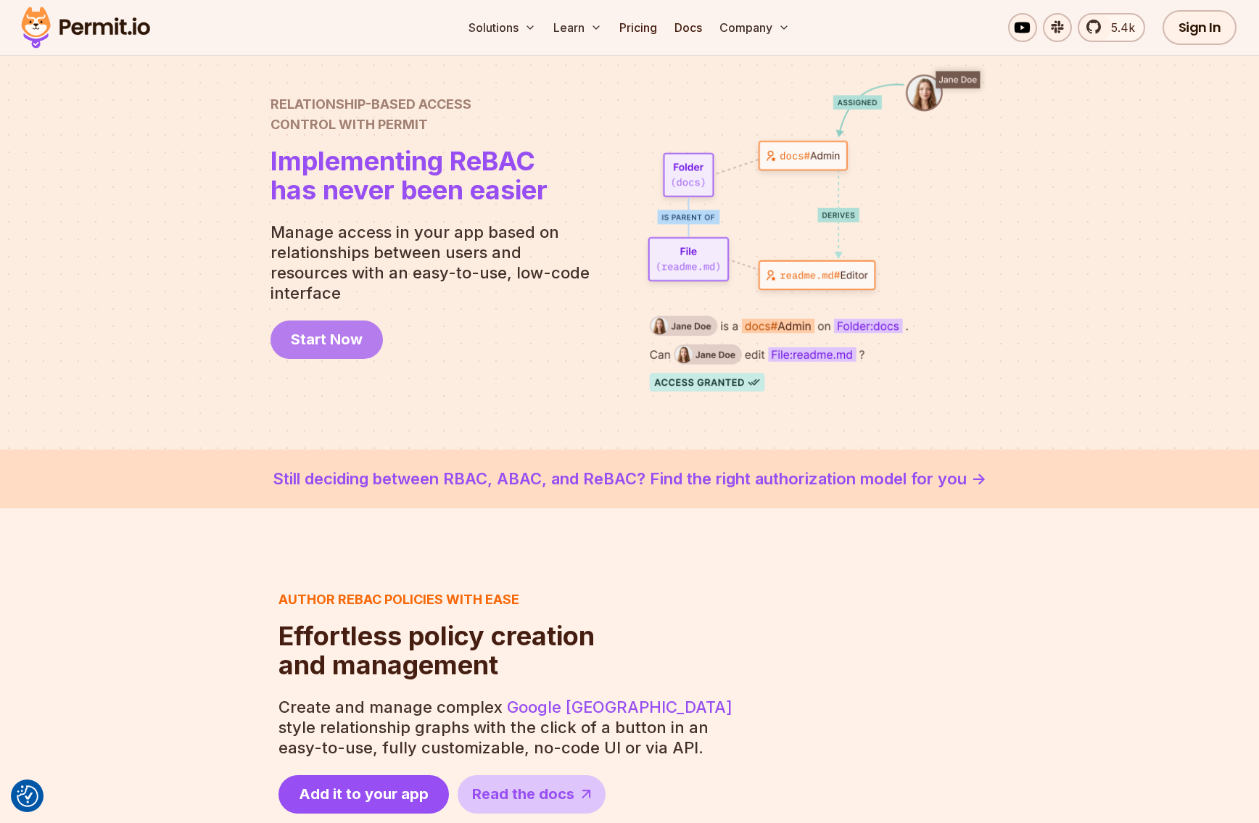
scroll to position [123, 0]
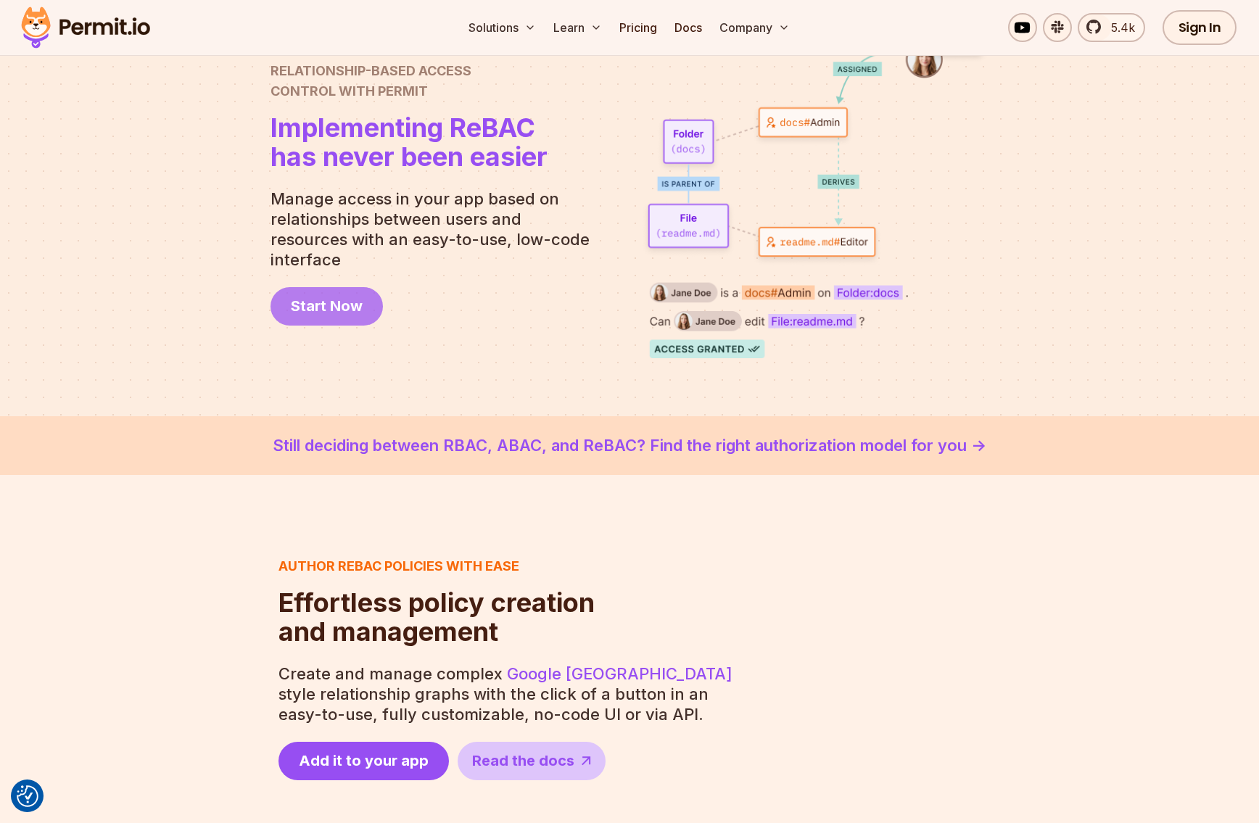
click at [334, 296] on span "Start Now" at bounding box center [327, 306] width 72 height 20
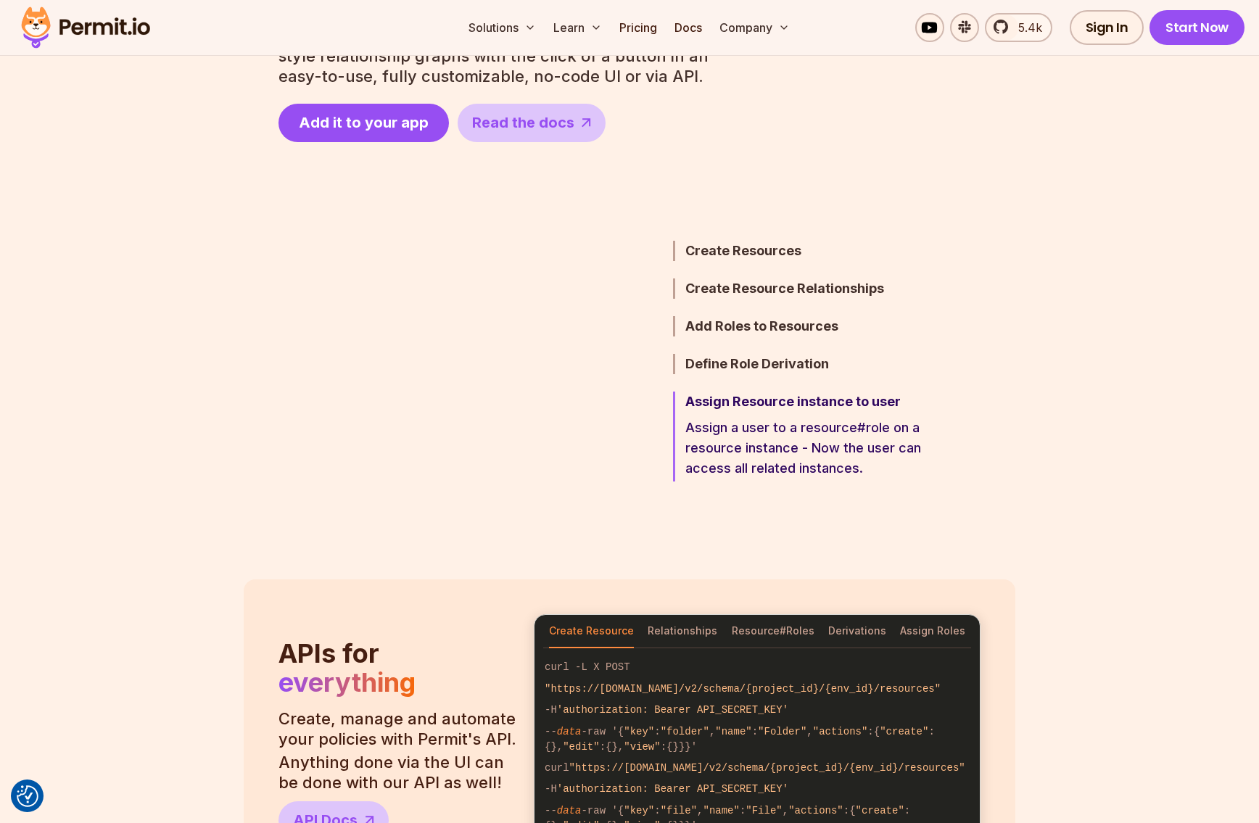
scroll to position [958, 0]
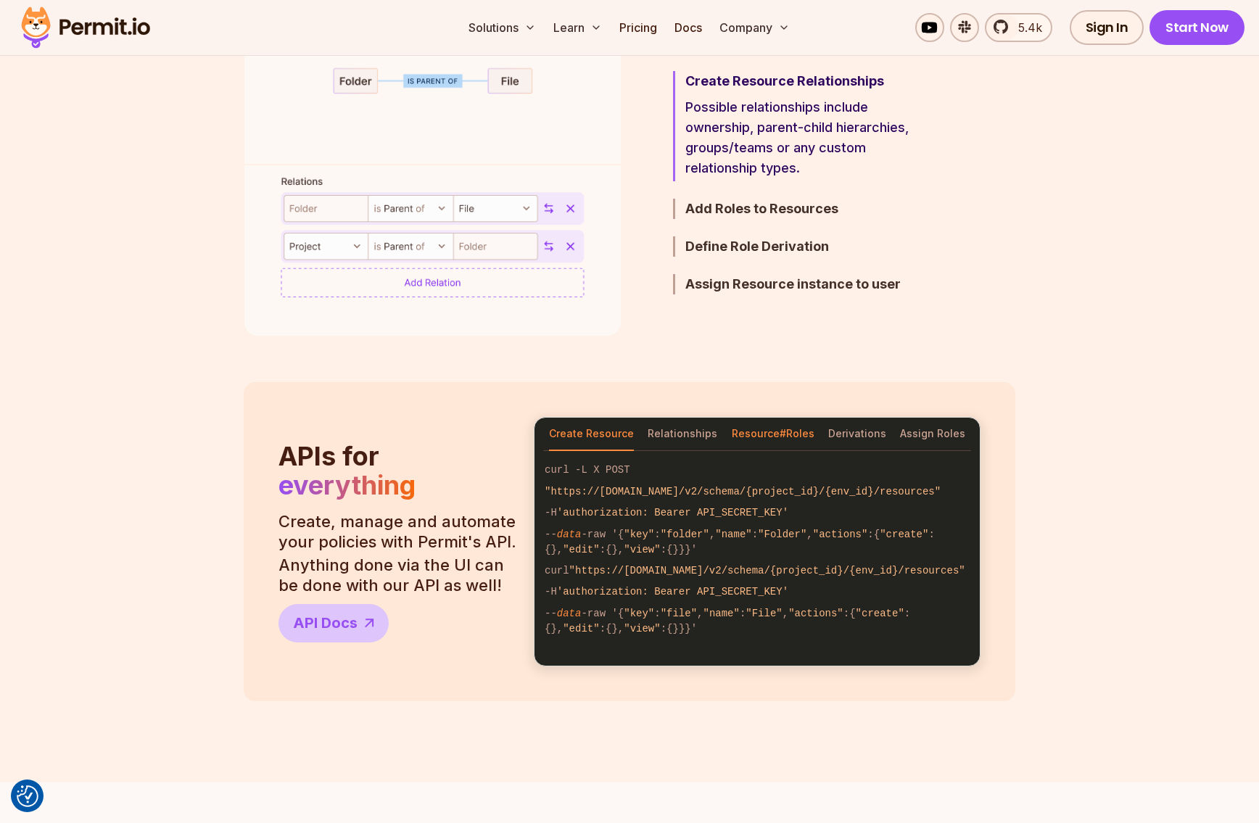
click at [768, 418] on button "Resource#Roles" at bounding box center [773, 434] width 83 height 33
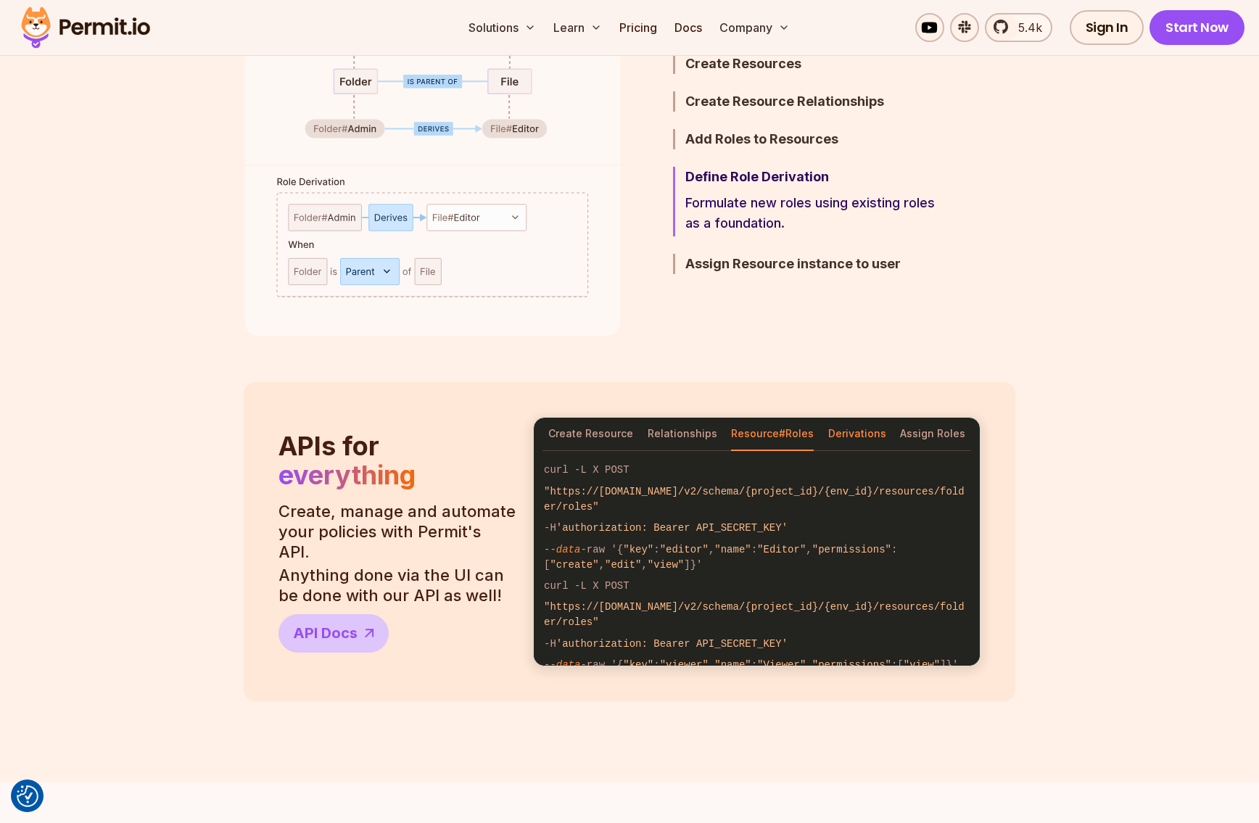
click at [855, 418] on button "Derivations" at bounding box center [857, 434] width 58 height 33
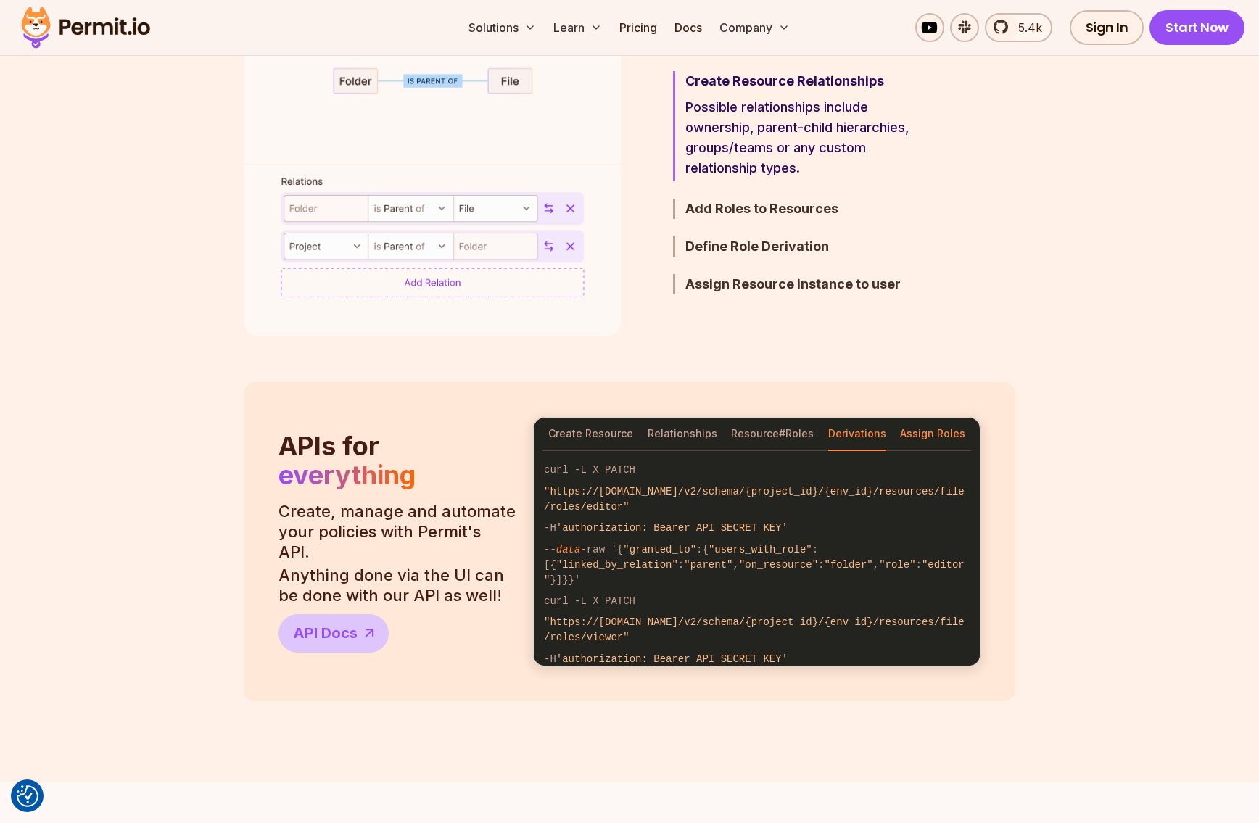
click at [932, 418] on button "Assign Roles" at bounding box center [932, 434] width 65 height 33
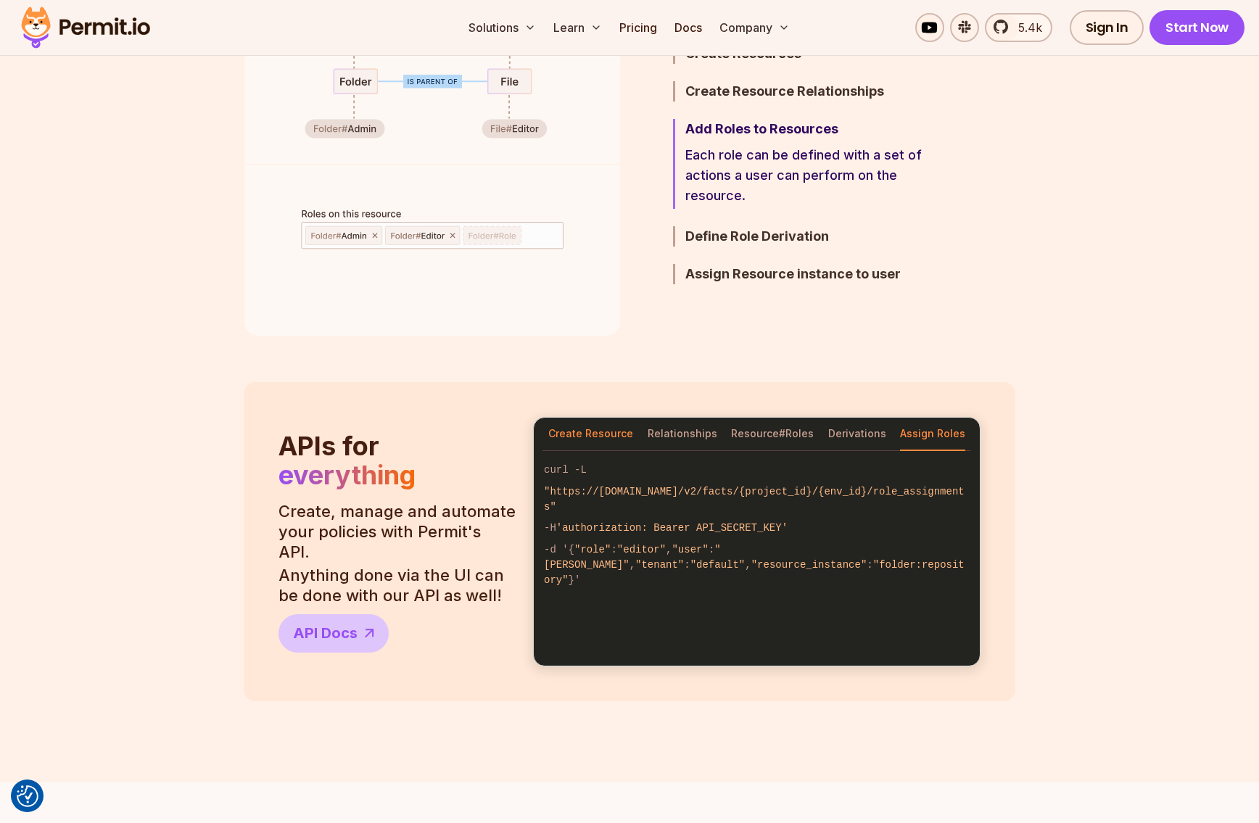
click at [576, 418] on button "Create Resource" at bounding box center [590, 434] width 85 height 33
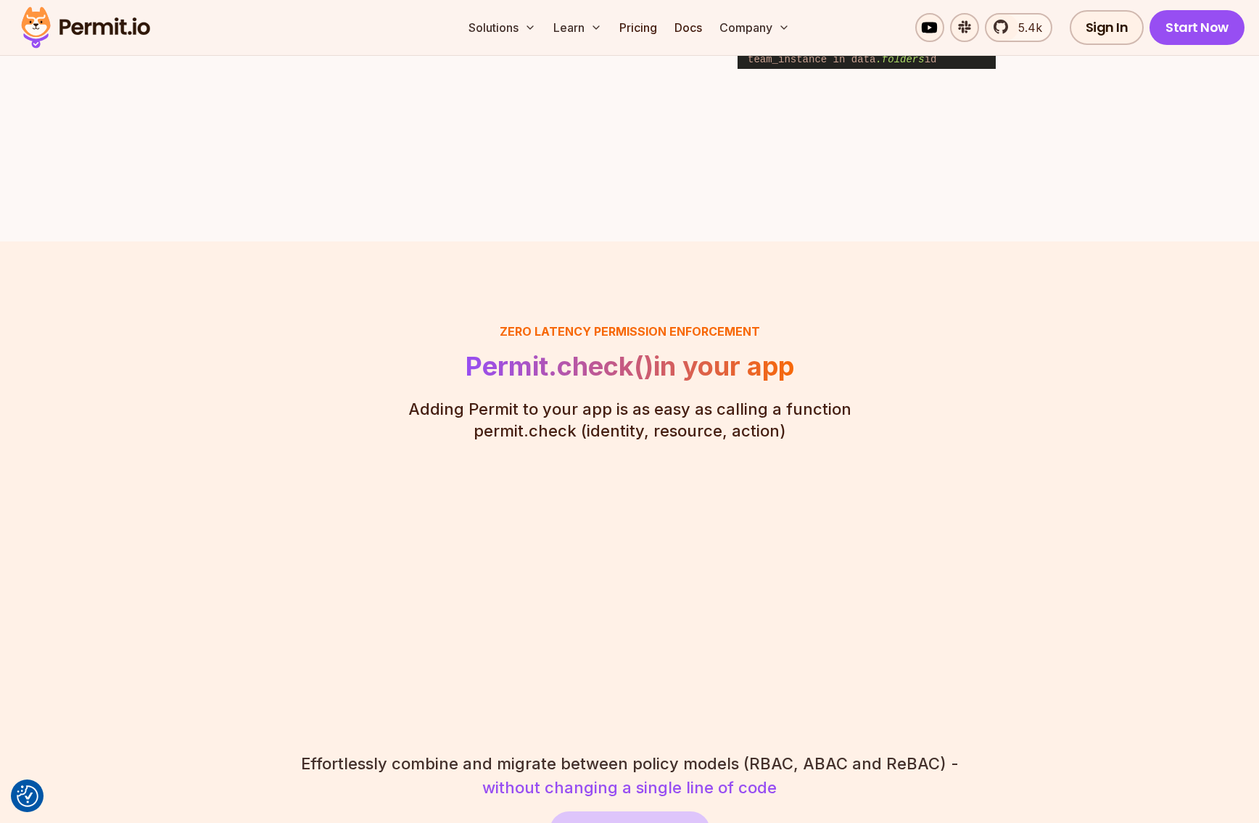
scroll to position [2343, 0]
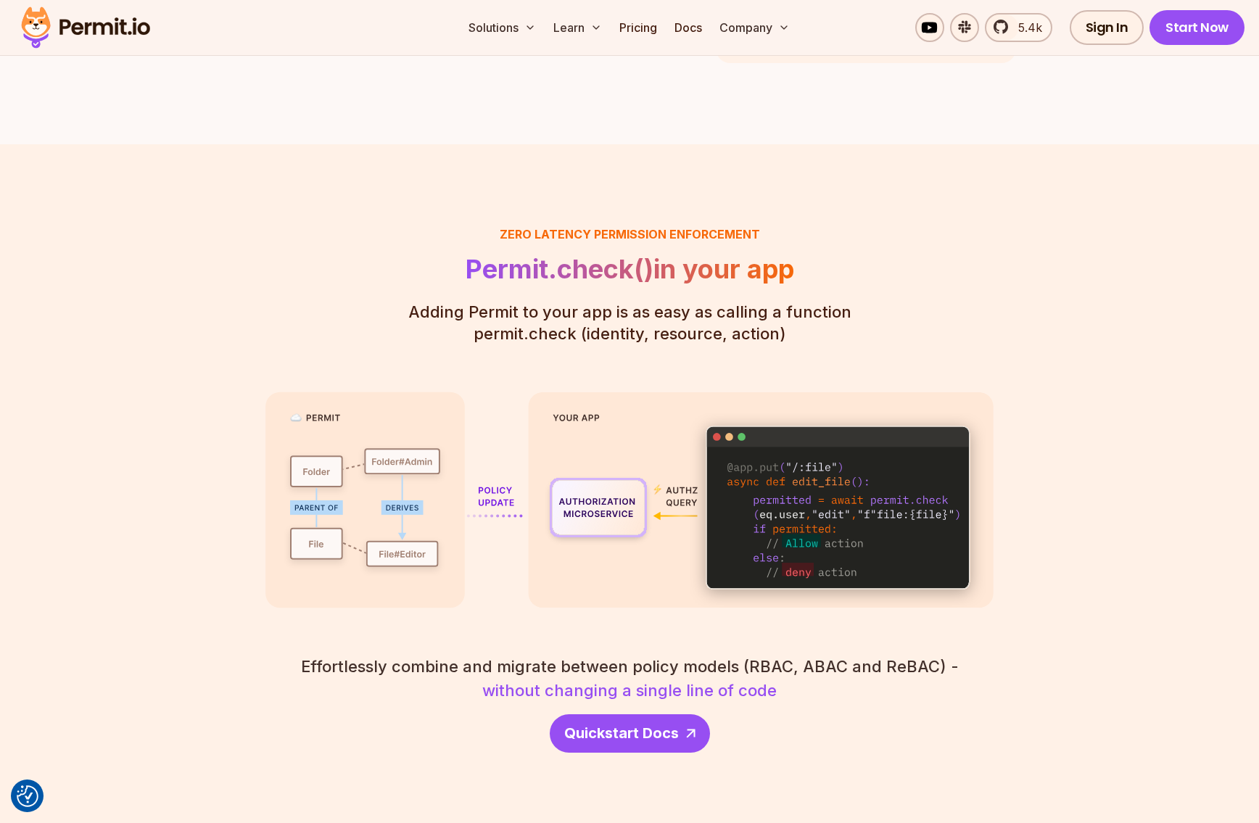
click at [627, 723] on span "Quickstart Docs" at bounding box center [621, 733] width 115 height 20
